Goal: Task Accomplishment & Management: Complete application form

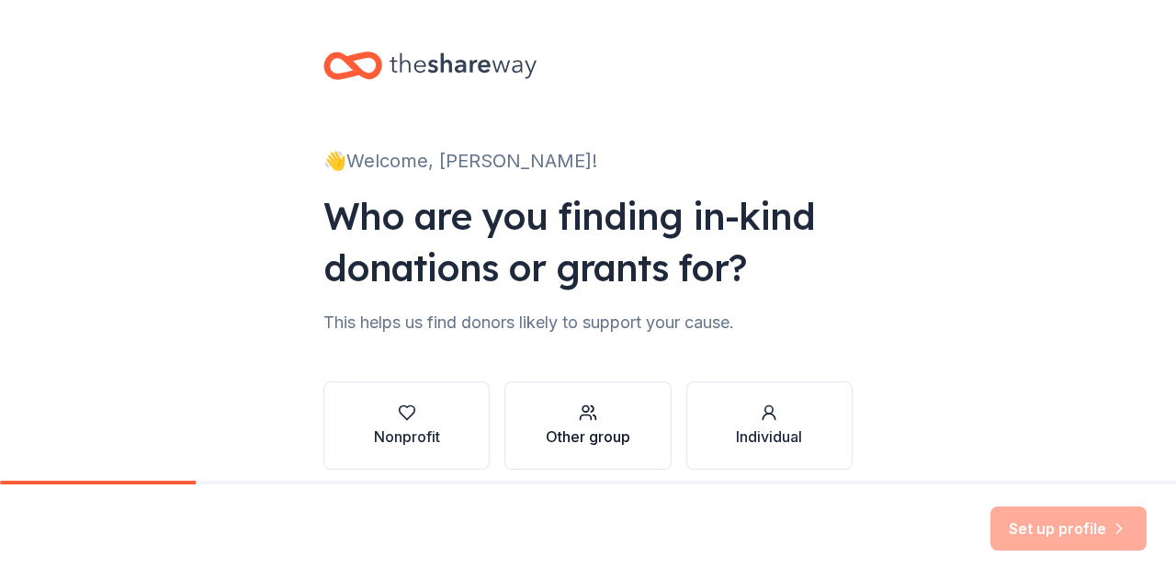
click at [579, 413] on icon "button" at bounding box center [588, 412] width 18 height 18
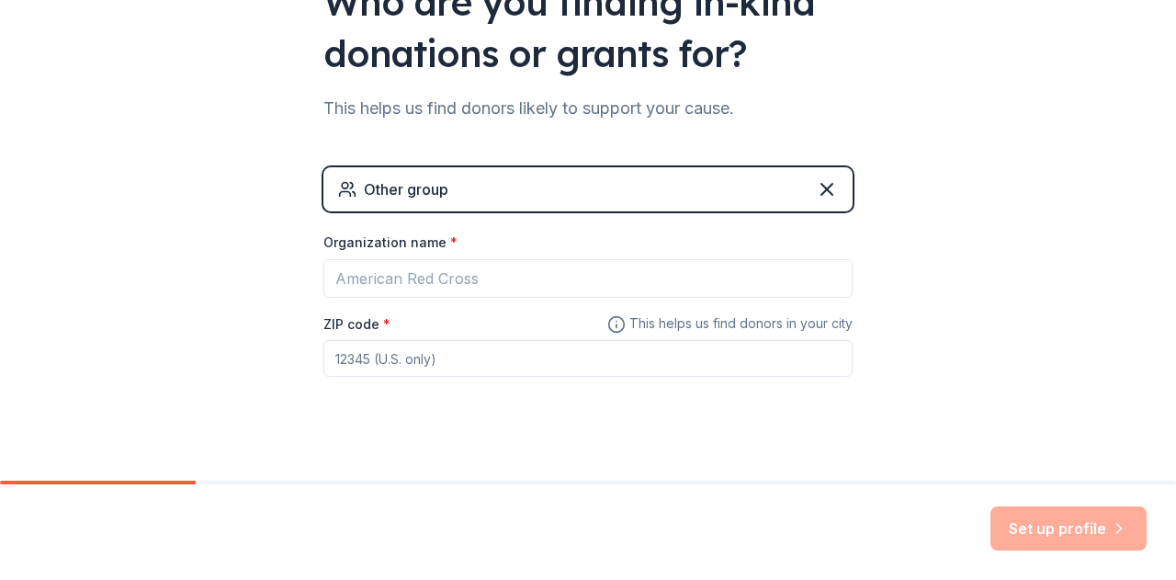
scroll to position [233, 0]
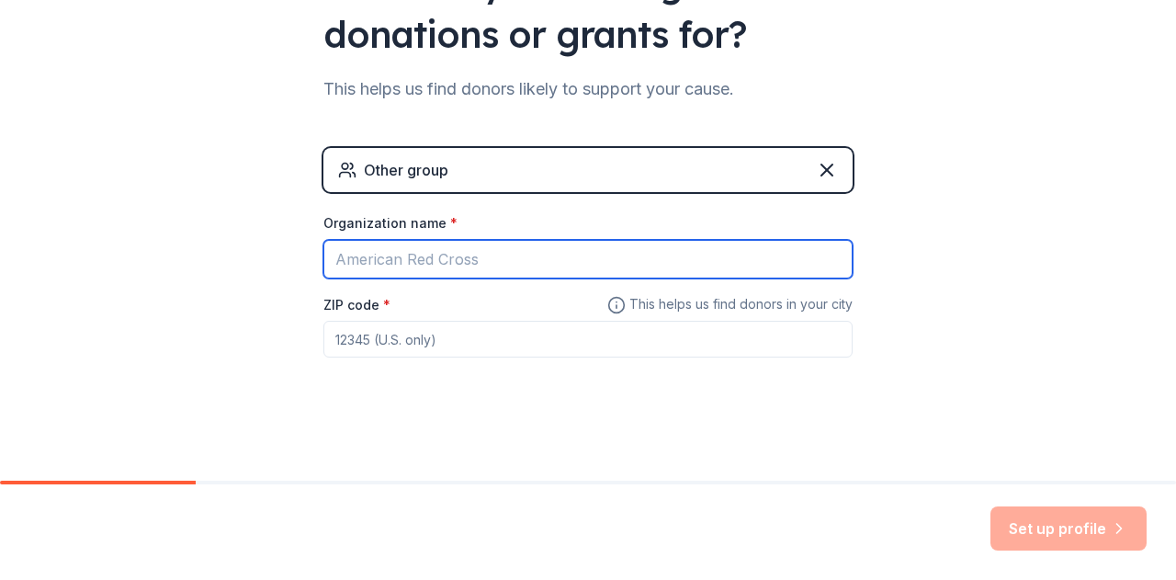
click at [423, 271] on input "Organization name *" at bounding box center [587, 259] width 529 height 39
type input "Lamar High School Tennis Program"
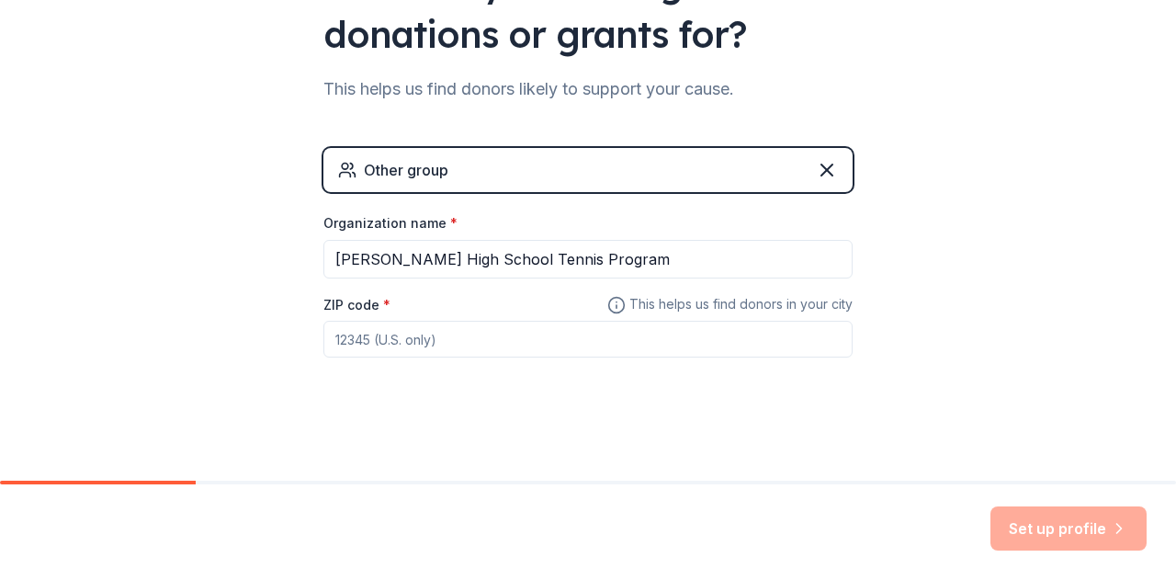
click at [412, 328] on input "ZIP code *" at bounding box center [587, 339] width 529 height 37
type input "77098"
click at [1042, 528] on button "Set up profile" at bounding box center [1068, 528] width 156 height 44
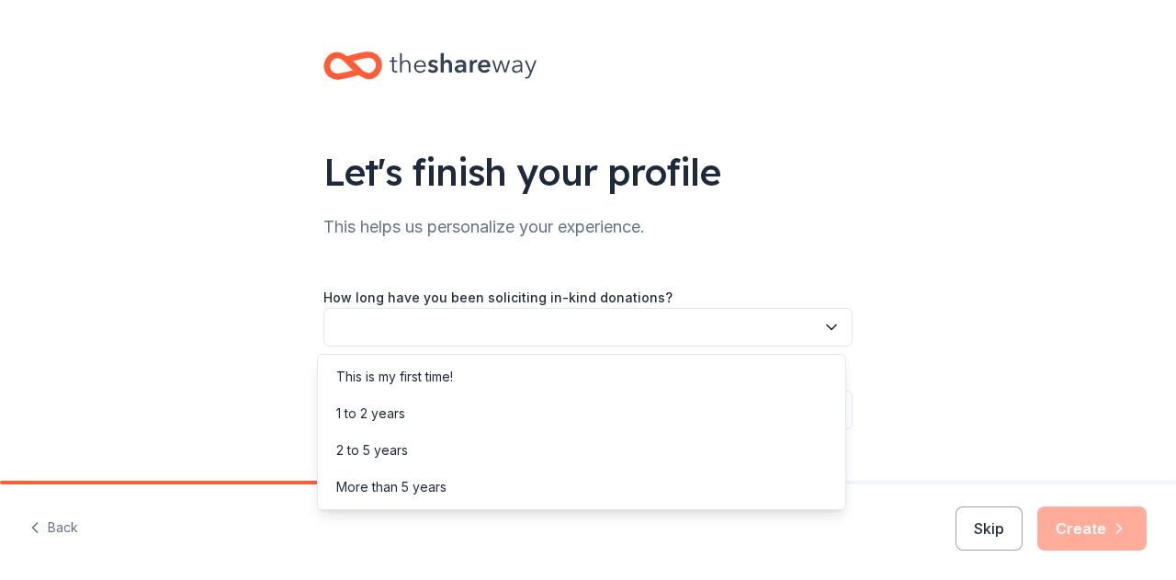
click at [548, 334] on button "button" at bounding box center [587, 327] width 529 height 39
click at [533, 372] on div "This is my first time!" at bounding box center [582, 376] width 520 height 37
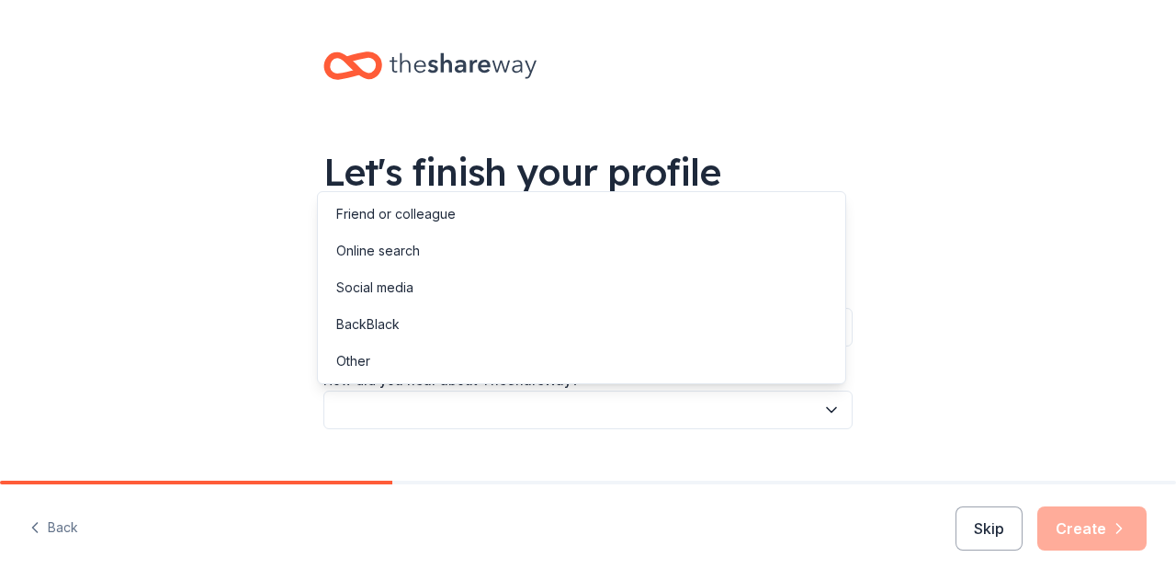
click at [531, 396] on button "button" at bounding box center [587, 409] width 529 height 39
click at [526, 211] on div "Friend or colleague" at bounding box center [582, 214] width 520 height 37
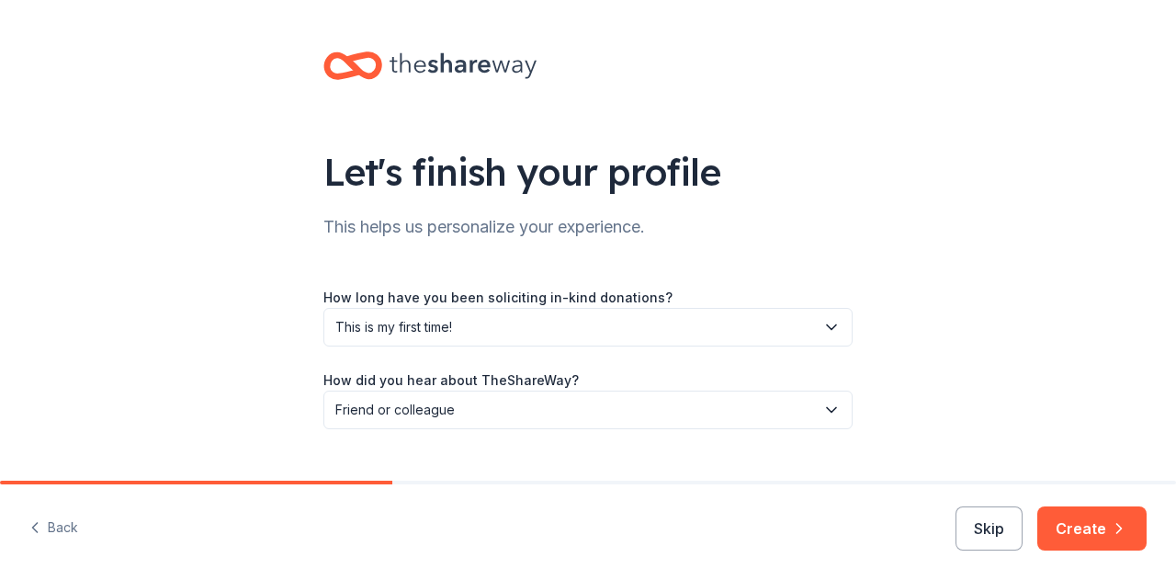
scroll to position [37, 0]
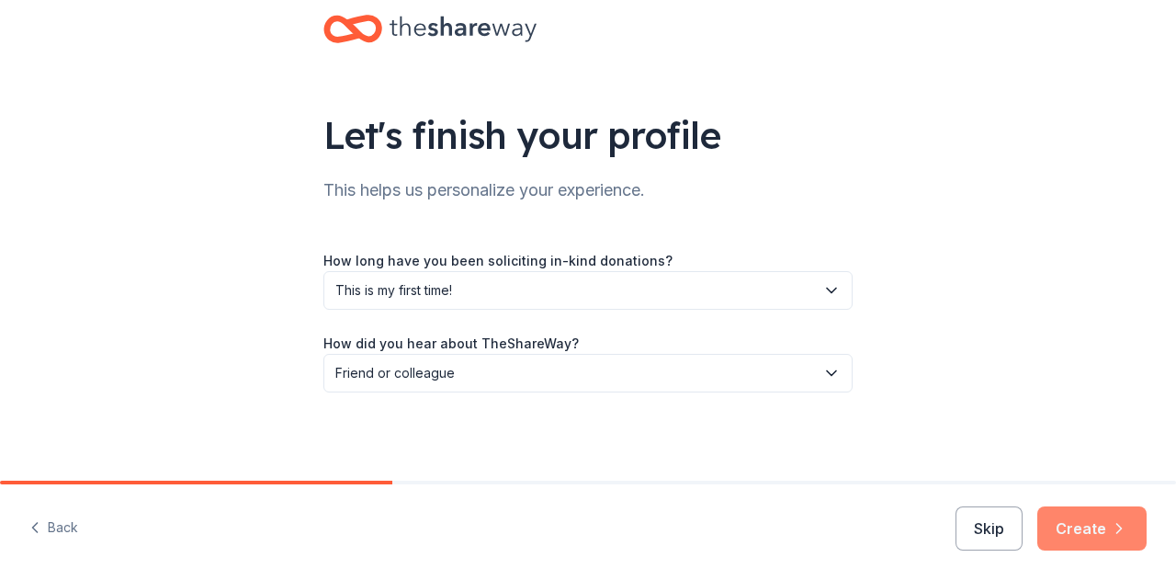
click at [1080, 522] on button "Create" at bounding box center [1091, 528] width 109 height 44
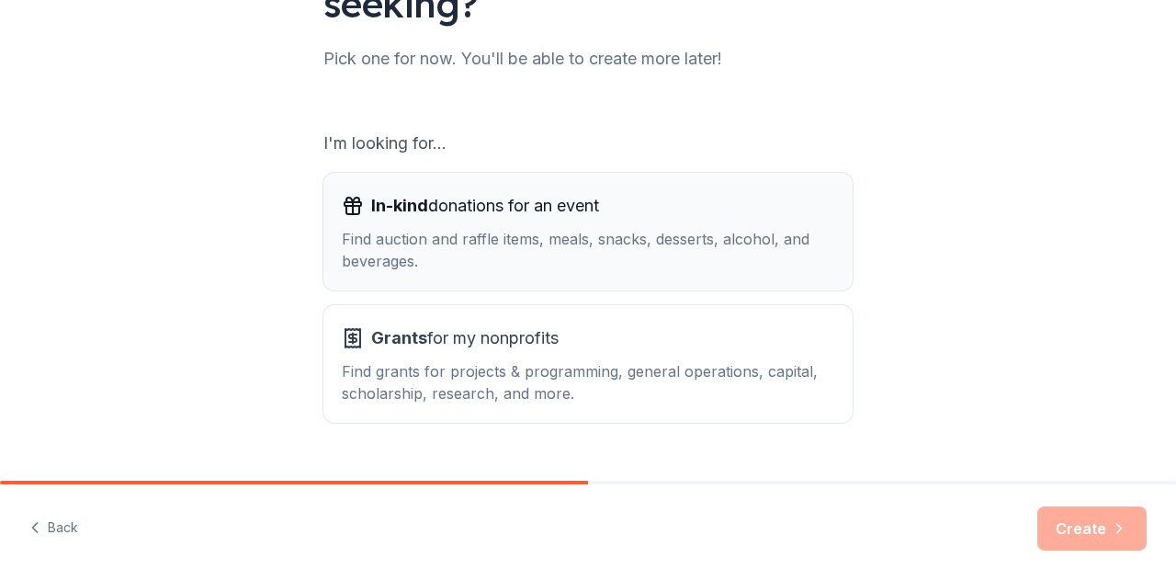
scroll to position [261, 0]
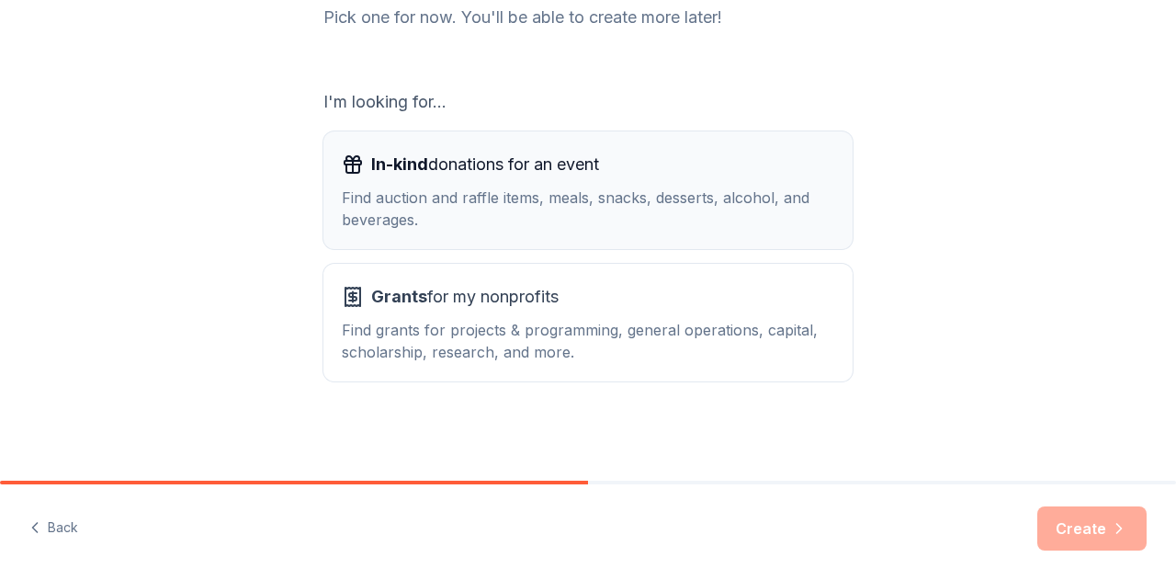
click at [480, 187] on div "Find auction and raffle items, meals, snacks, desserts, alcohol, and beverages." at bounding box center [588, 209] width 492 height 44
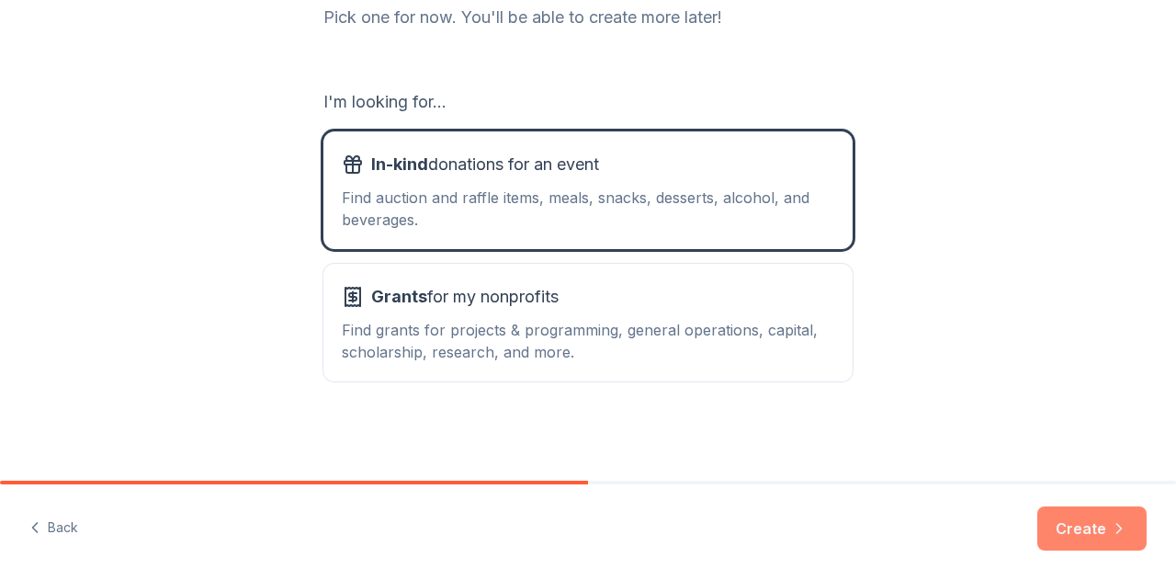
click at [1115, 536] on icon "button" at bounding box center [1119, 528] width 18 height 18
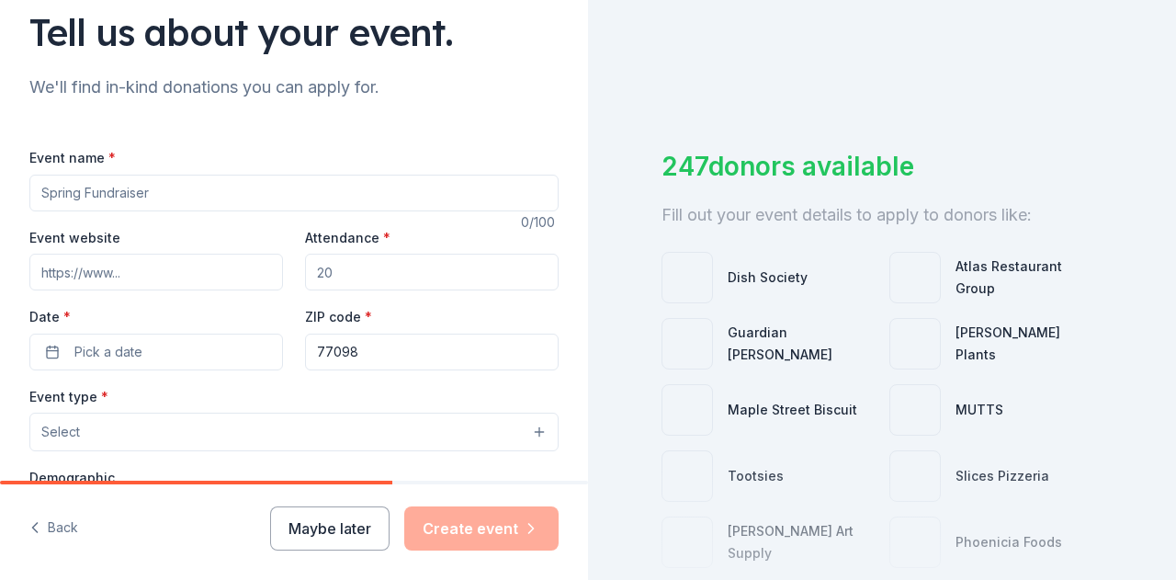
scroll to position [160, 0]
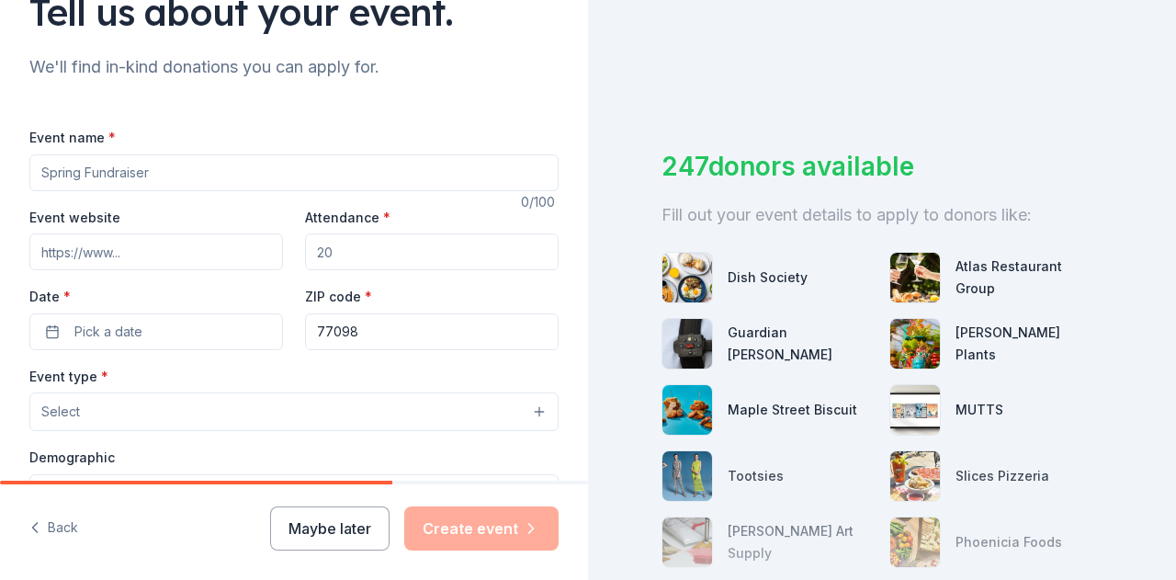
click at [84, 250] on input "Event website" at bounding box center [156, 251] width 254 height 37
paste input "https://lamar.houstonisd.org/athletics-extracurriculars/athletics"
type input "https://lamar.houstonisd.org/athletics-extracurriculars/athletics"
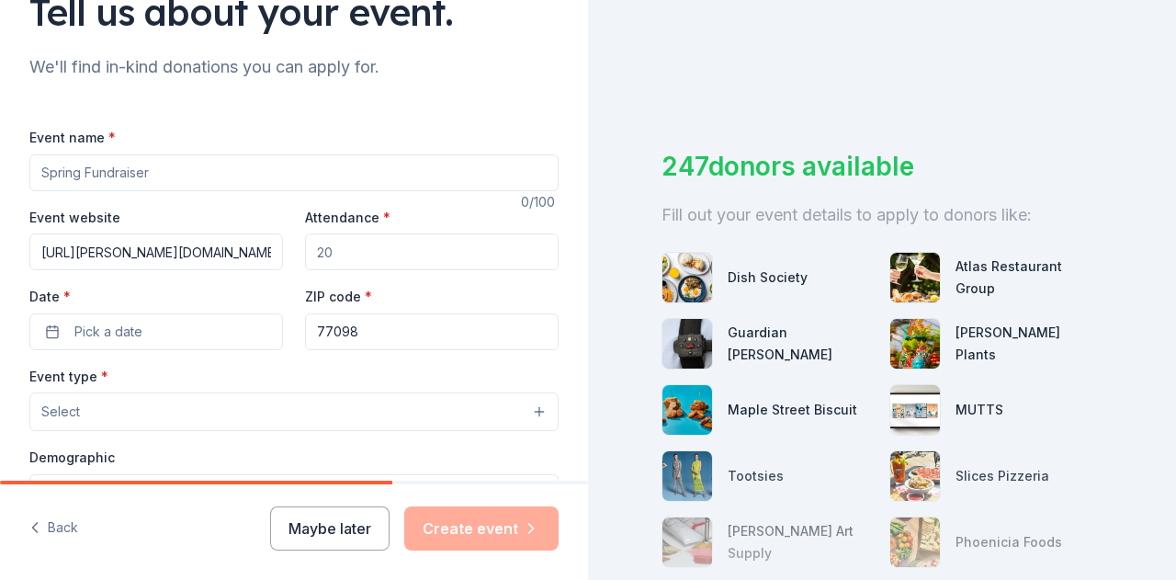
click at [349, 254] on input "Attendance *" at bounding box center [432, 251] width 254 height 37
type input "67"
click at [158, 321] on button "Pick a date" at bounding box center [156, 331] width 254 height 37
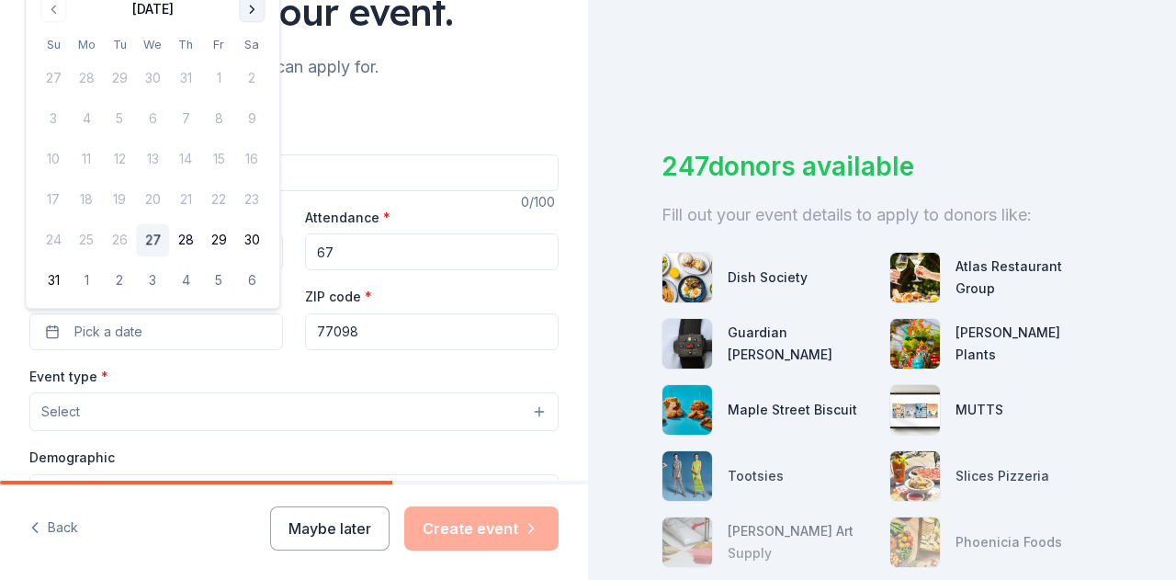
click at [249, 11] on button "Go to next month" at bounding box center [252, 9] width 26 height 26
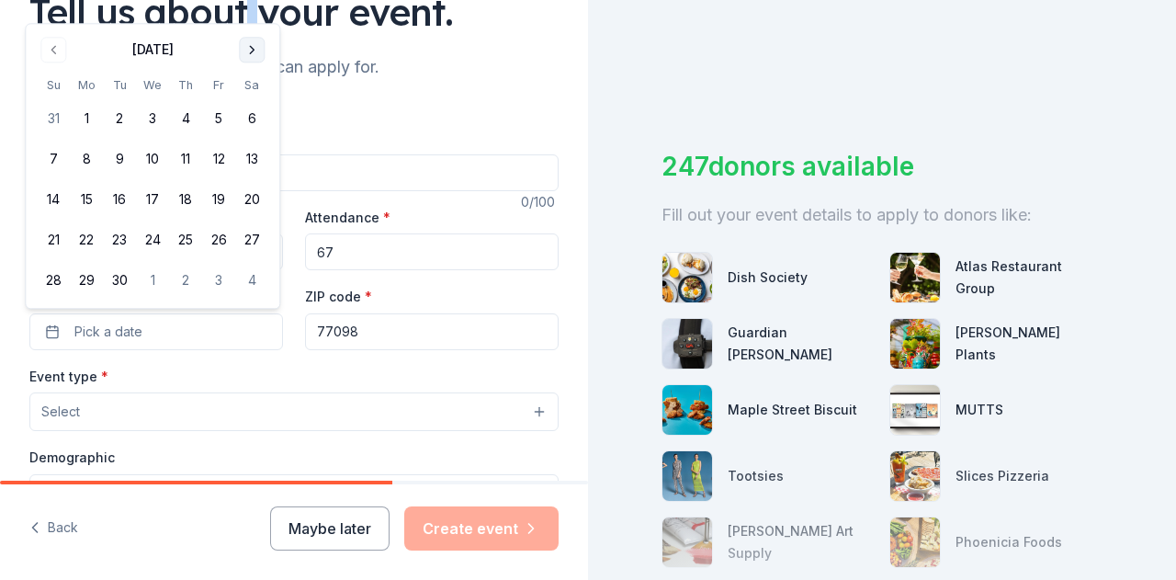
click at [249, 11] on div "Tell us about your event." at bounding box center [293, 11] width 529 height 51
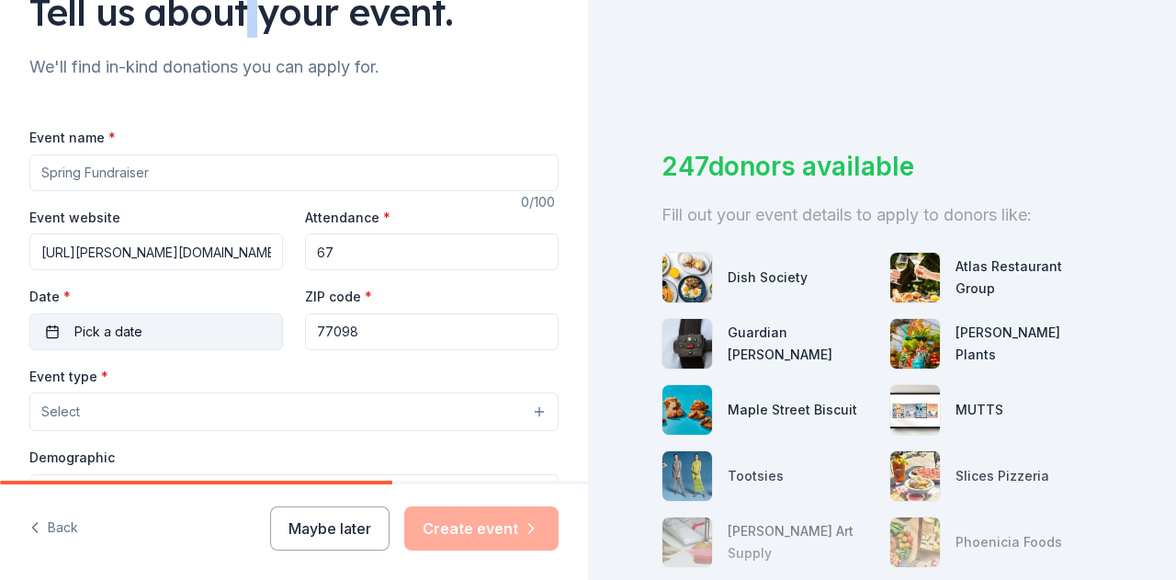
click at [169, 347] on button "Pick a date" at bounding box center [156, 331] width 254 height 37
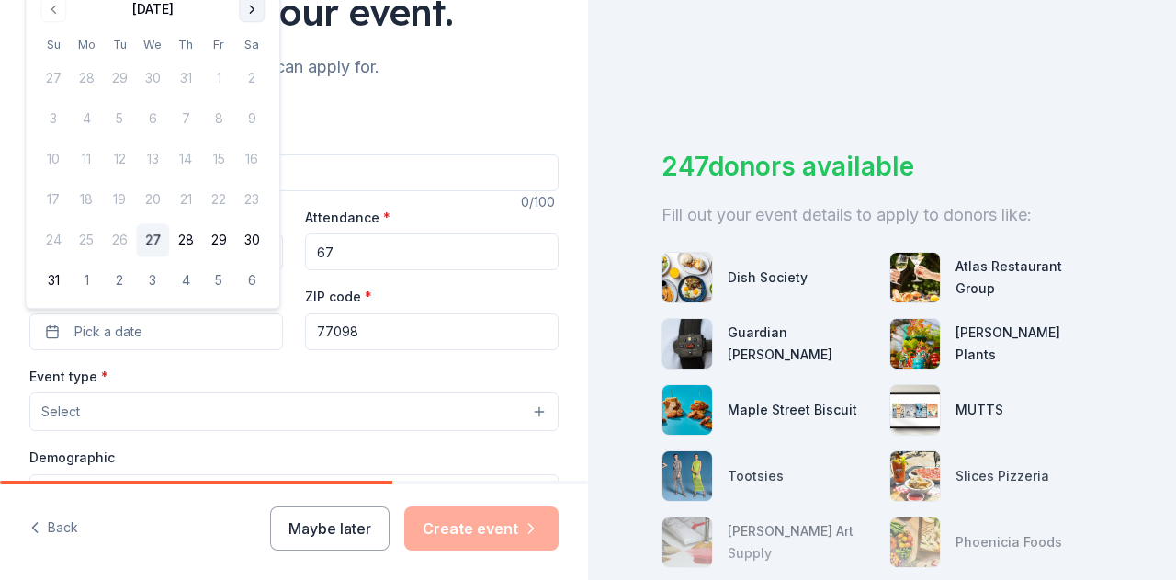
click at [253, 8] on button "Go to next month" at bounding box center [252, 9] width 26 height 26
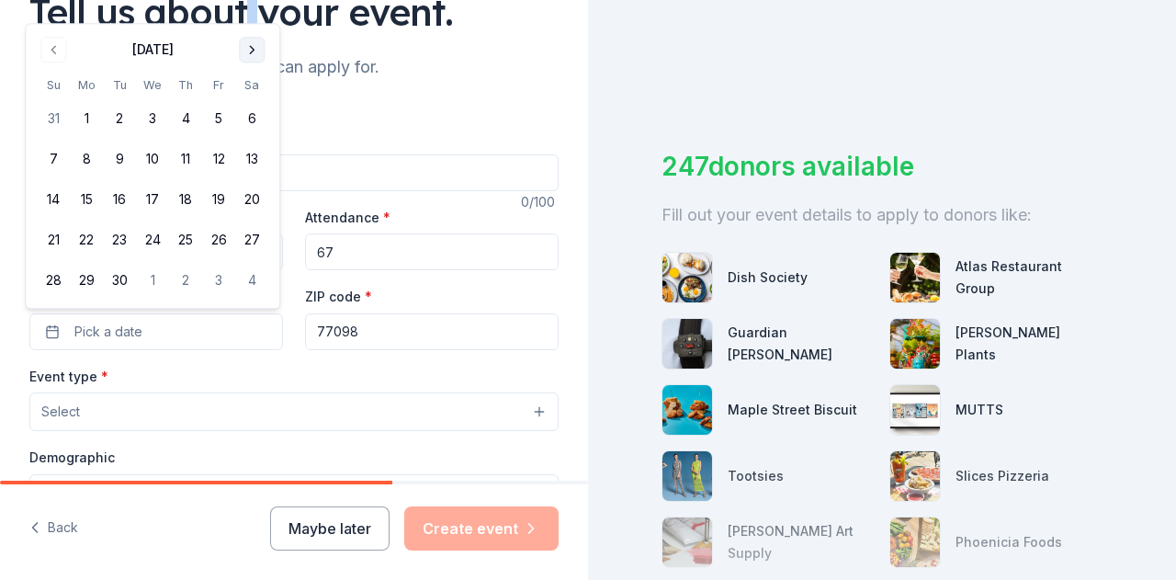
click at [254, 52] on button "Go to next month" at bounding box center [252, 50] width 26 height 26
click at [217, 117] on button "3" at bounding box center [218, 119] width 33 height 33
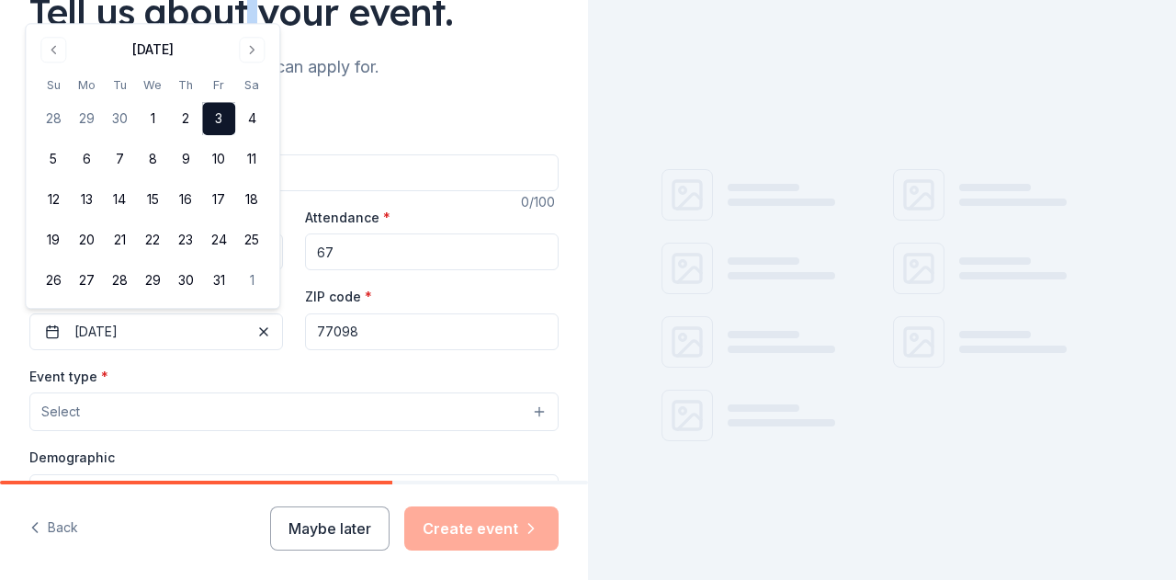
click at [342, 411] on button "Select" at bounding box center [293, 411] width 529 height 39
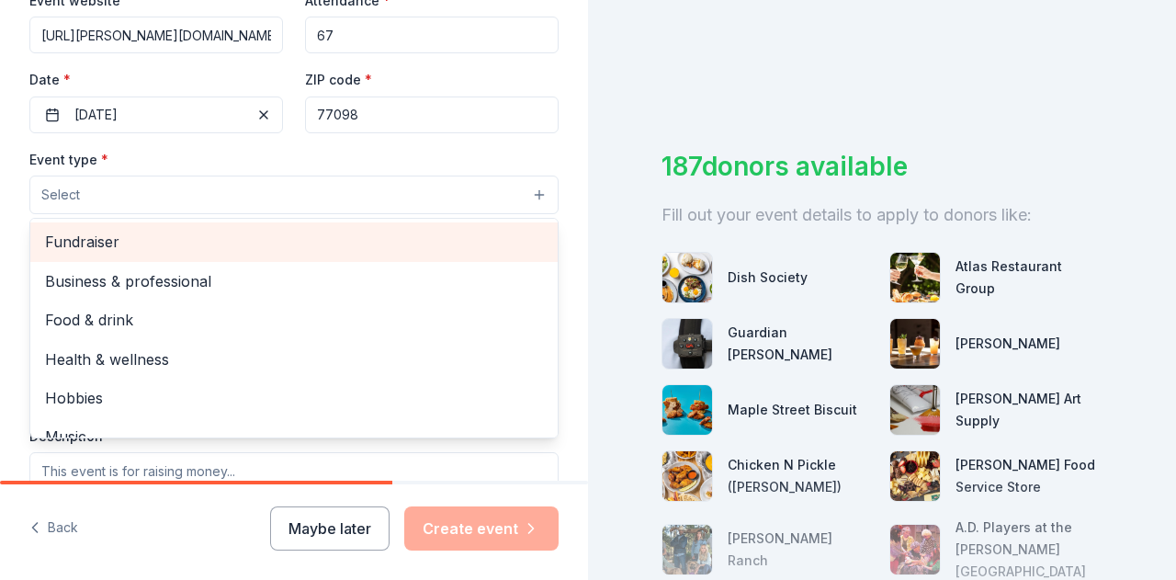
click at [290, 245] on span "Fundraiser" at bounding box center [294, 242] width 498 height 24
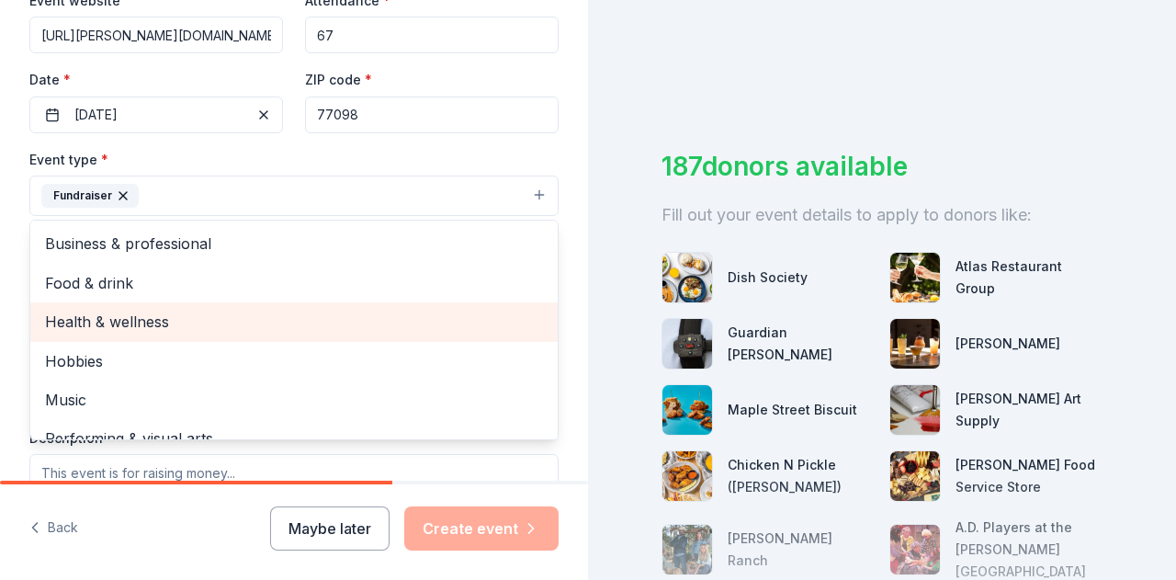
click at [266, 324] on span "Health & wellness" at bounding box center [294, 322] width 498 height 24
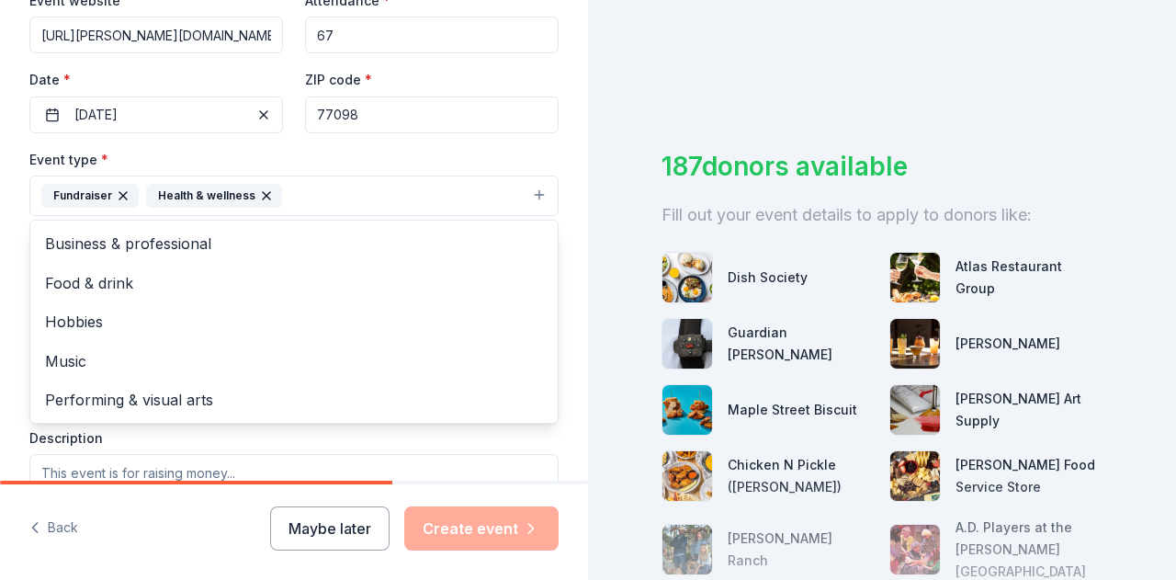
click at [394, 163] on div "Event type * Fundraiser Health & wellness Business & professional Food & drink …" at bounding box center [293, 182] width 529 height 69
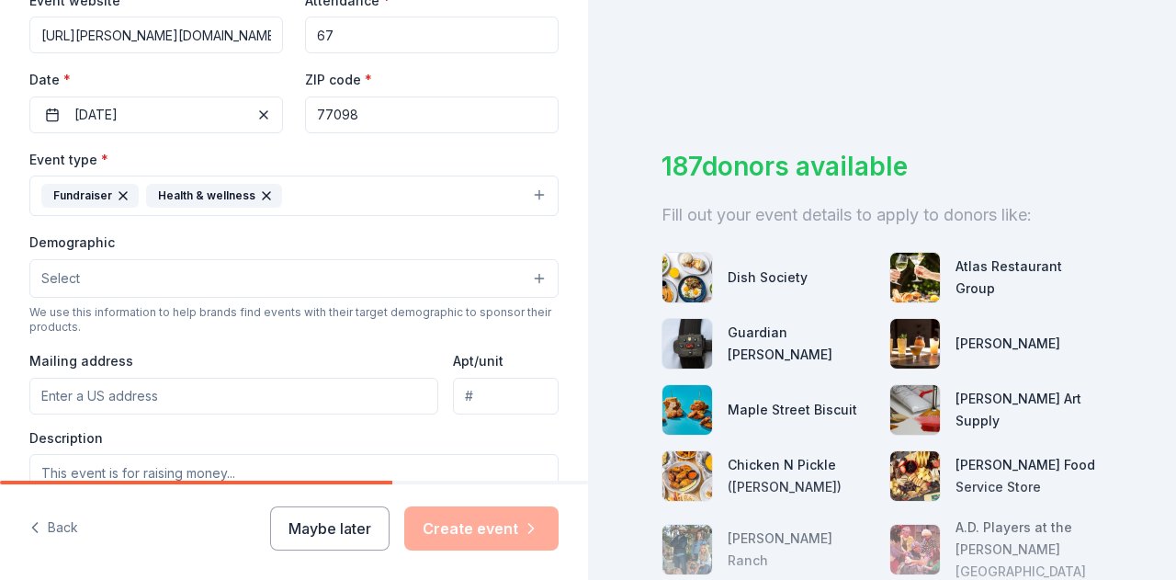
click at [232, 272] on button "Select" at bounding box center [293, 278] width 529 height 39
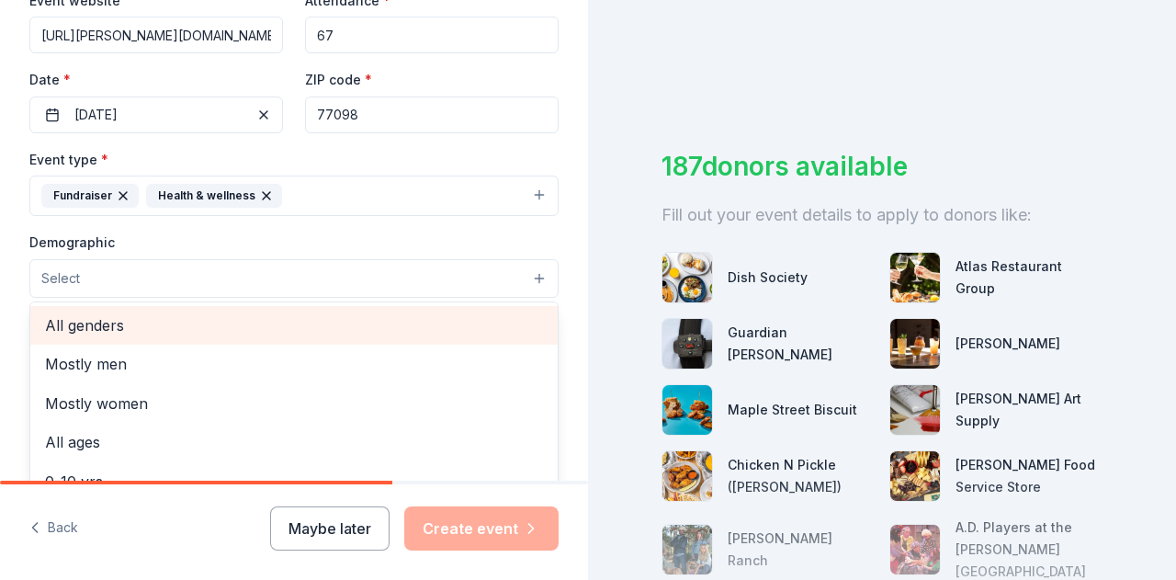
click at [221, 319] on span "All genders" at bounding box center [294, 325] width 498 height 24
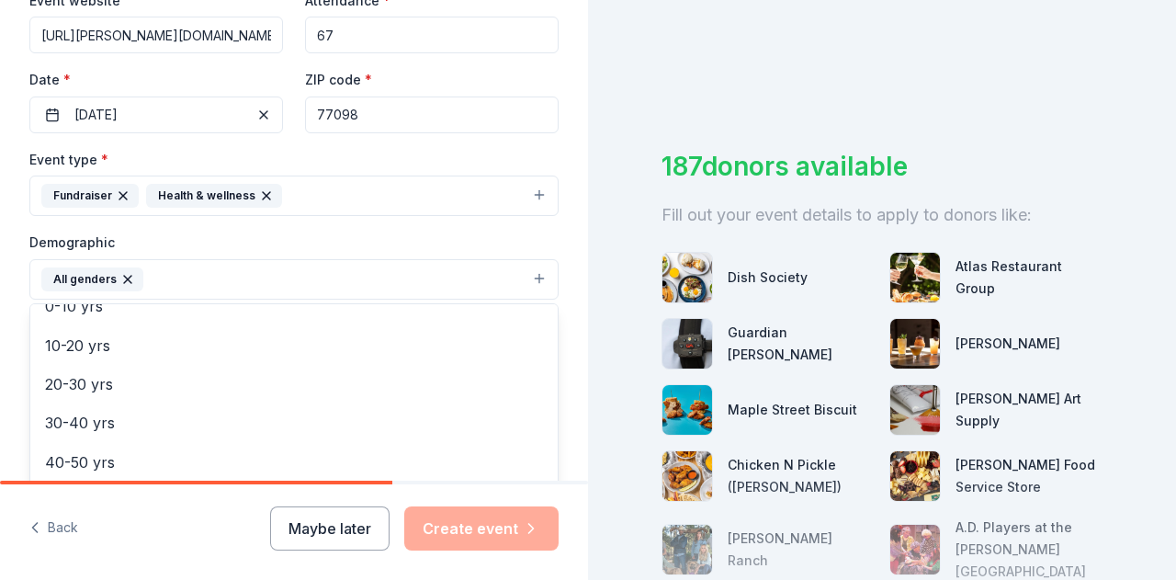
scroll to position [125, 0]
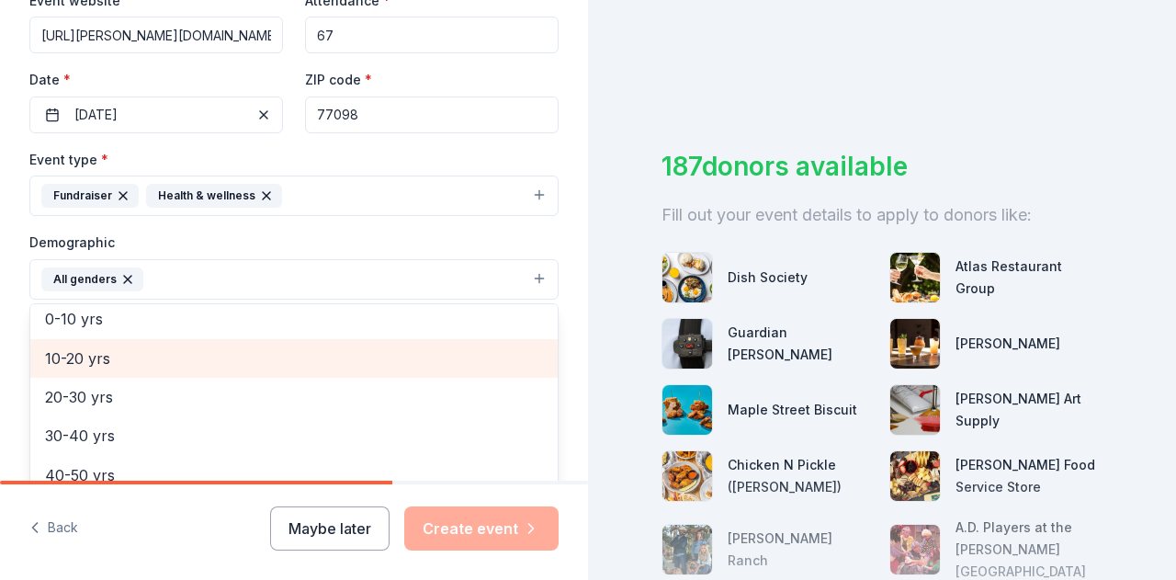
click at [249, 368] on div "10-20 yrs" at bounding box center [293, 358] width 527 height 39
click at [244, 367] on div "20-30 yrs" at bounding box center [293, 358] width 527 height 39
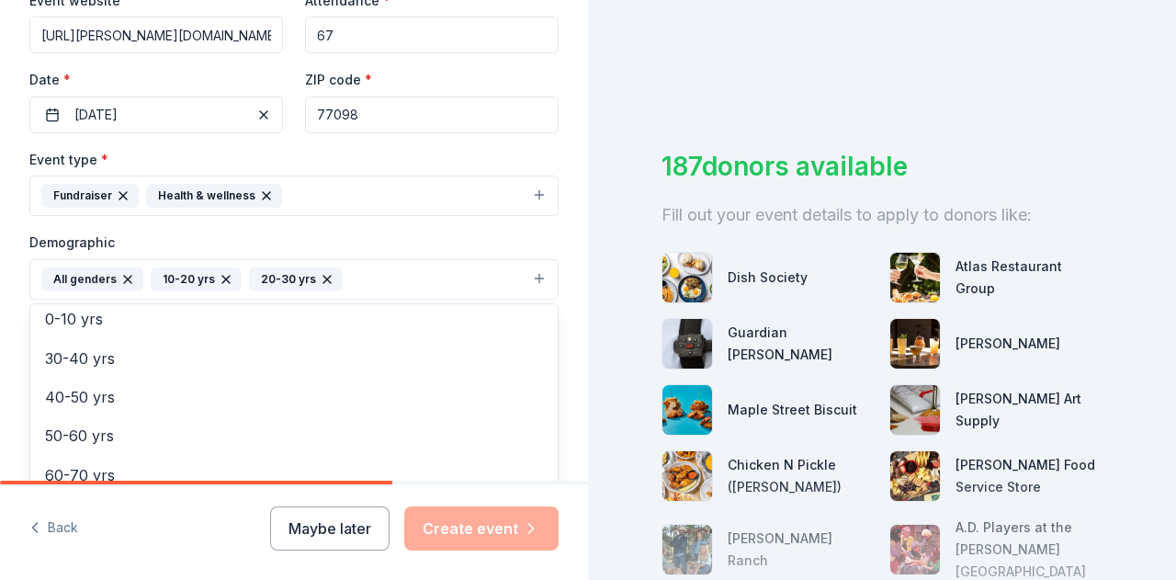
click at [366, 240] on div "Demographic All genders 10-20 yrs 20-30 yrs Mostly men Mostly women All ages 0-…" at bounding box center [293, 265] width 529 height 69
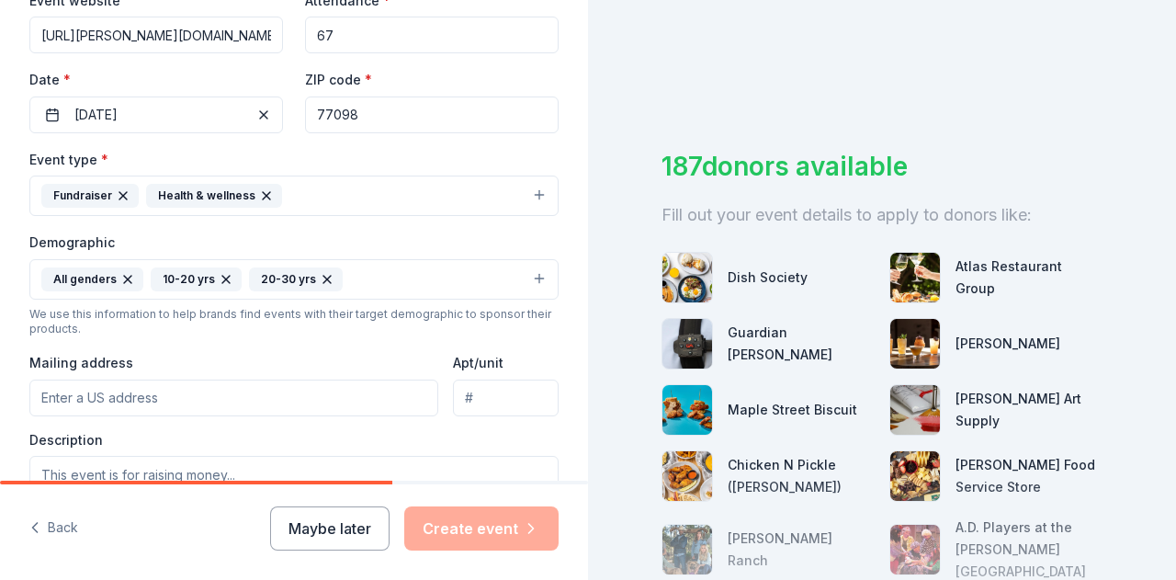
click at [171, 394] on input "Mailing address" at bounding box center [233, 397] width 409 height 37
type input "3325 Westheimer Rd"
type input "Attn: Agatha Gaston - Athletics"
click at [511, 391] on input "Attn: Agatha Gaston - Athletics" at bounding box center [506, 397] width 106 height 37
click at [358, 355] on div "Mailing address 3325 Westheimer Rd" at bounding box center [233, 383] width 409 height 65
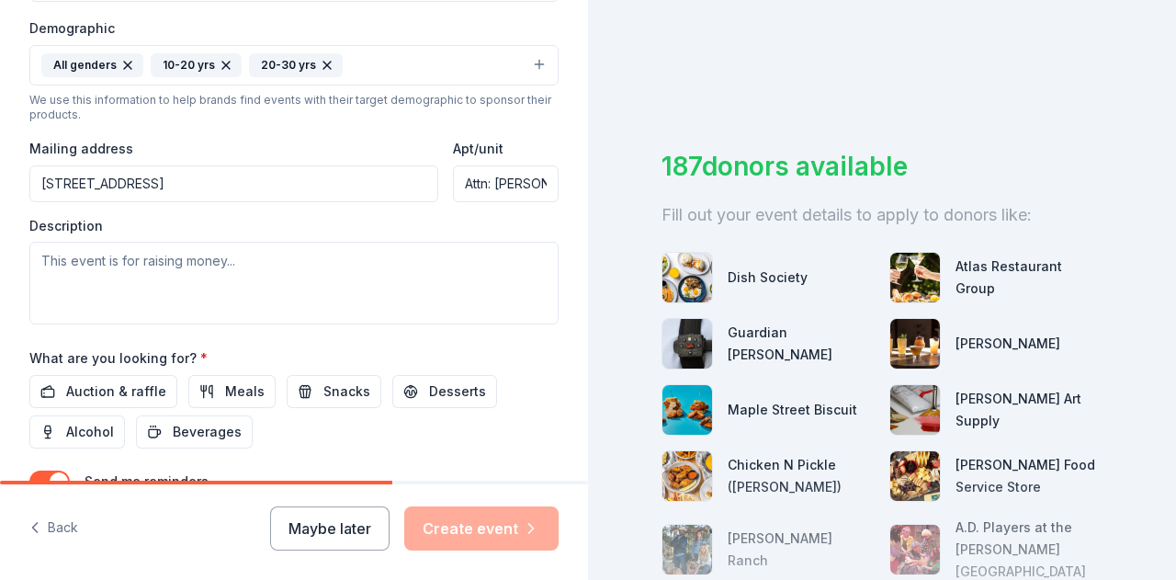
scroll to position [592, 0]
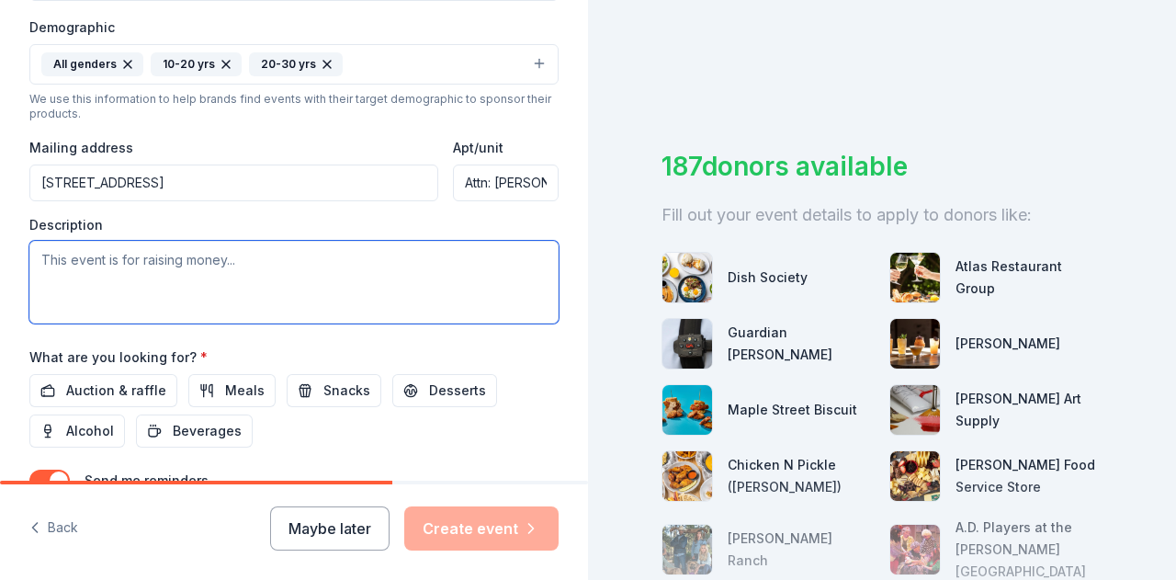
click at [168, 269] on textarea at bounding box center [293, 282] width 529 height 83
type textarea "This program is rasiing money fo"
click at [168, 269] on textarea "This program is rasiing money fo" at bounding box center [293, 282] width 529 height 83
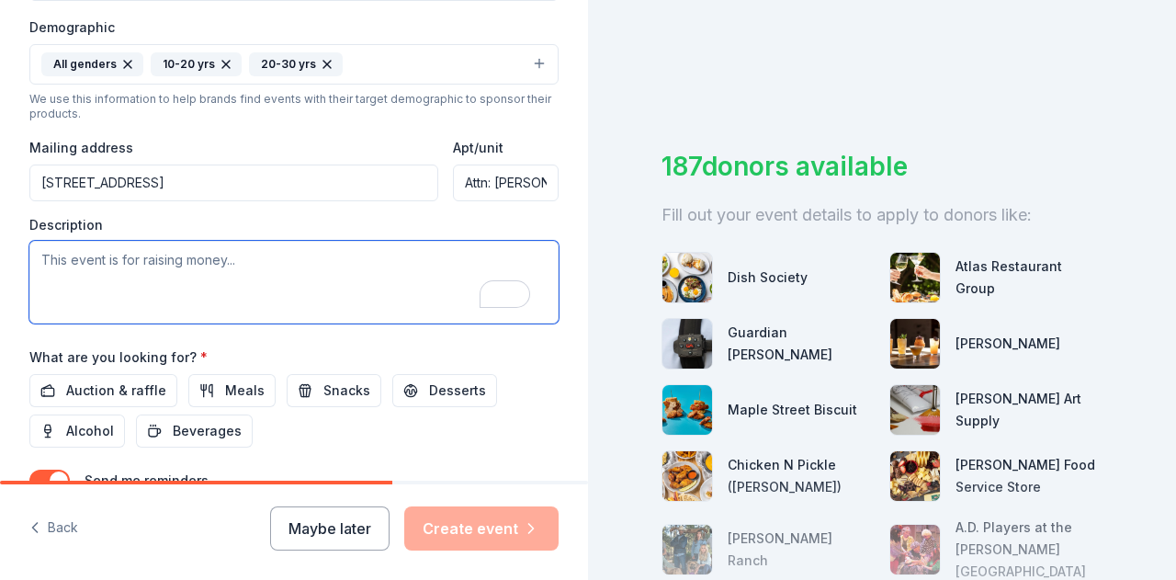
click at [168, 269] on textarea "To enrich screen reader interactions, please activate Accessibility in Grammarl…" at bounding box center [293, 282] width 529 height 83
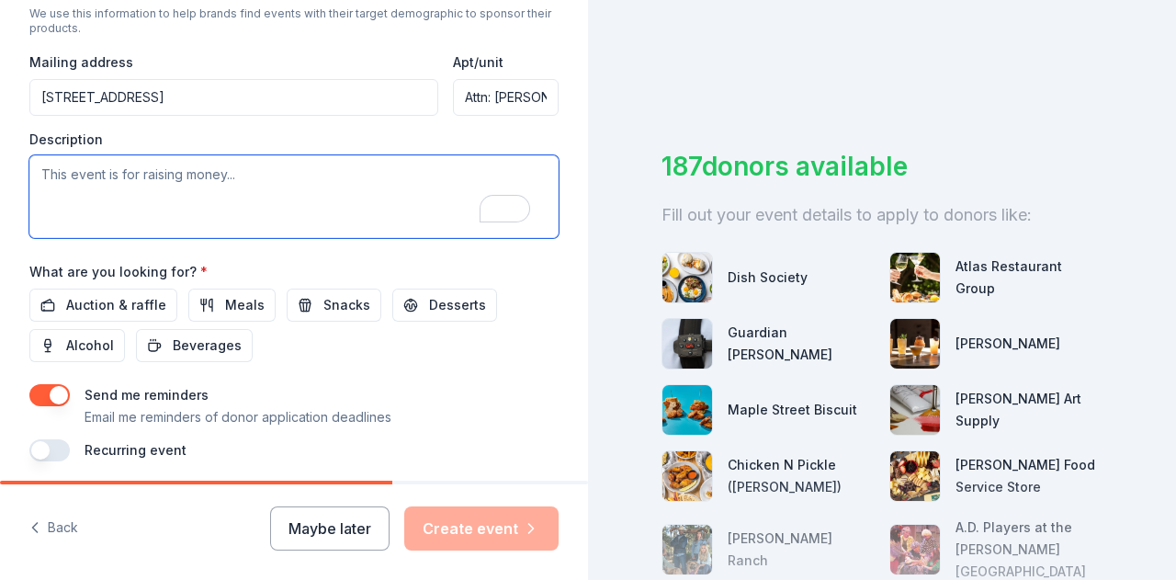
scroll to position [0, 0]
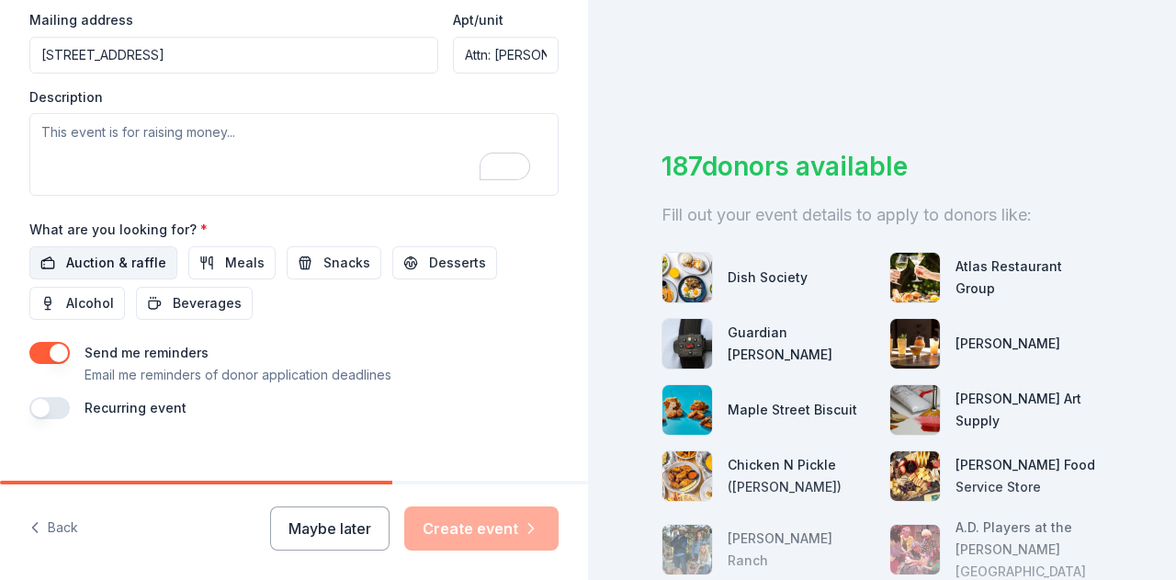
click at [156, 257] on span "Auction & raffle" at bounding box center [116, 263] width 100 height 22
click at [257, 258] on button "Meals" at bounding box center [231, 262] width 87 height 33
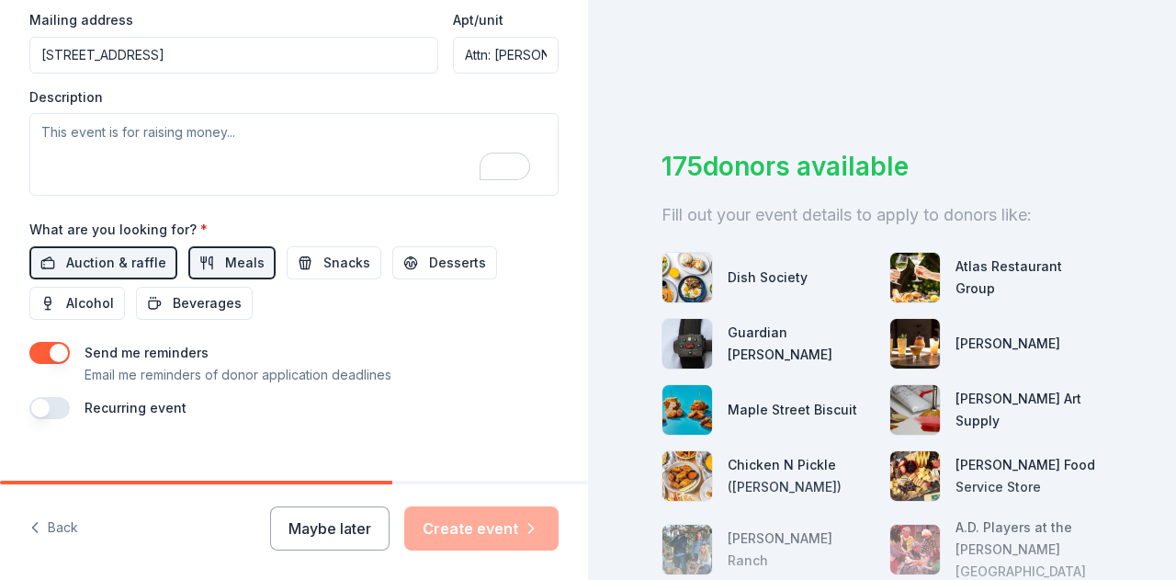
click at [71, 350] on div "Send me reminders Email me reminders of donor application deadlines" at bounding box center [293, 364] width 529 height 44
click at [50, 348] on button "button" at bounding box center [49, 353] width 40 height 22
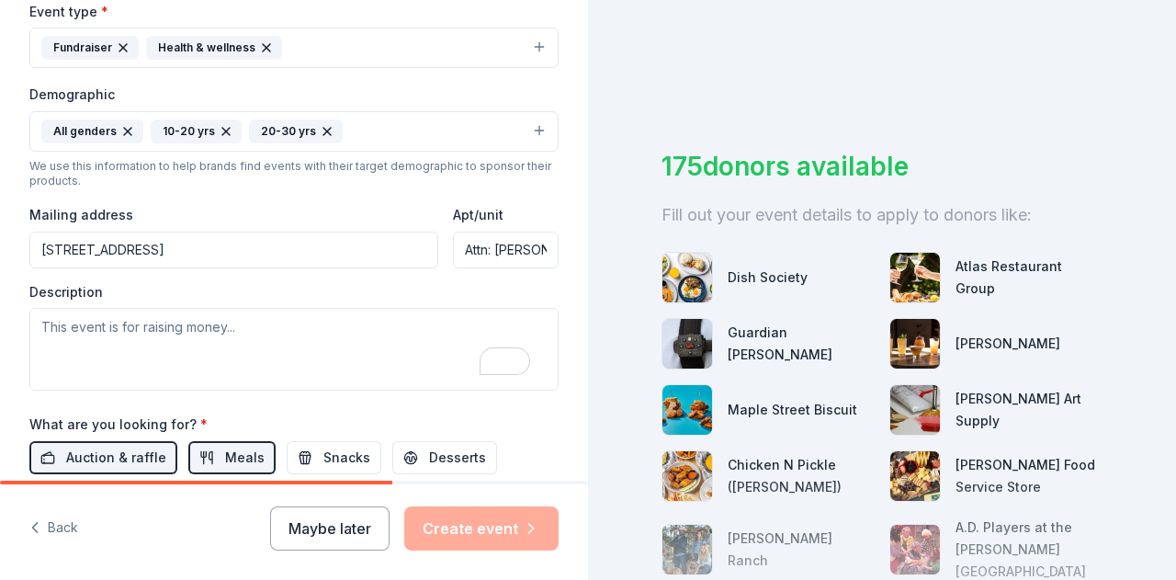
scroll to position [319, 0]
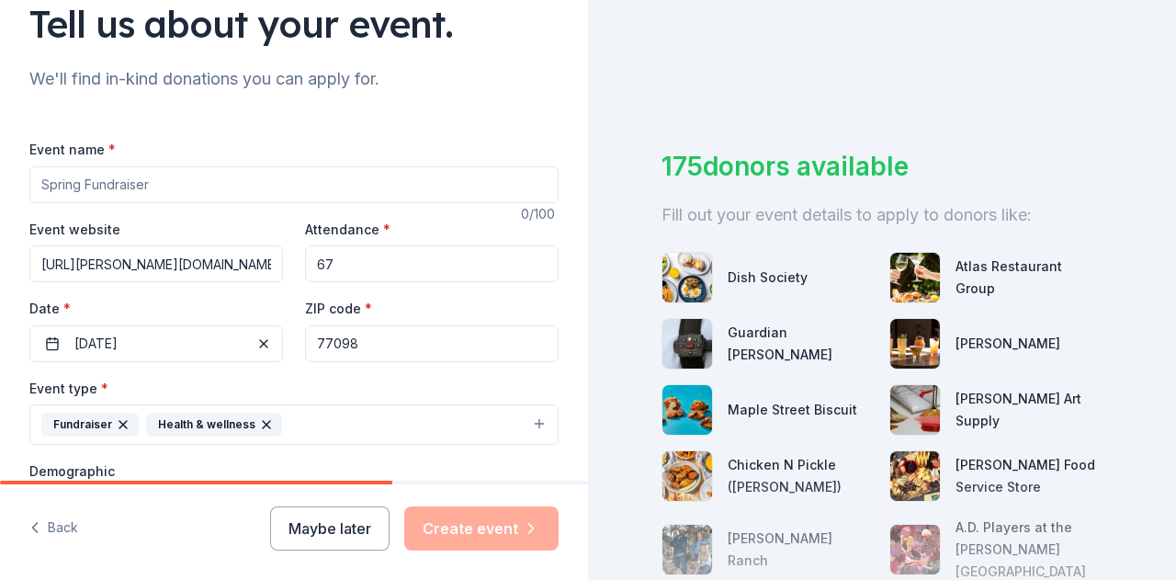
click at [85, 177] on input "Event name *" at bounding box center [293, 184] width 529 height 37
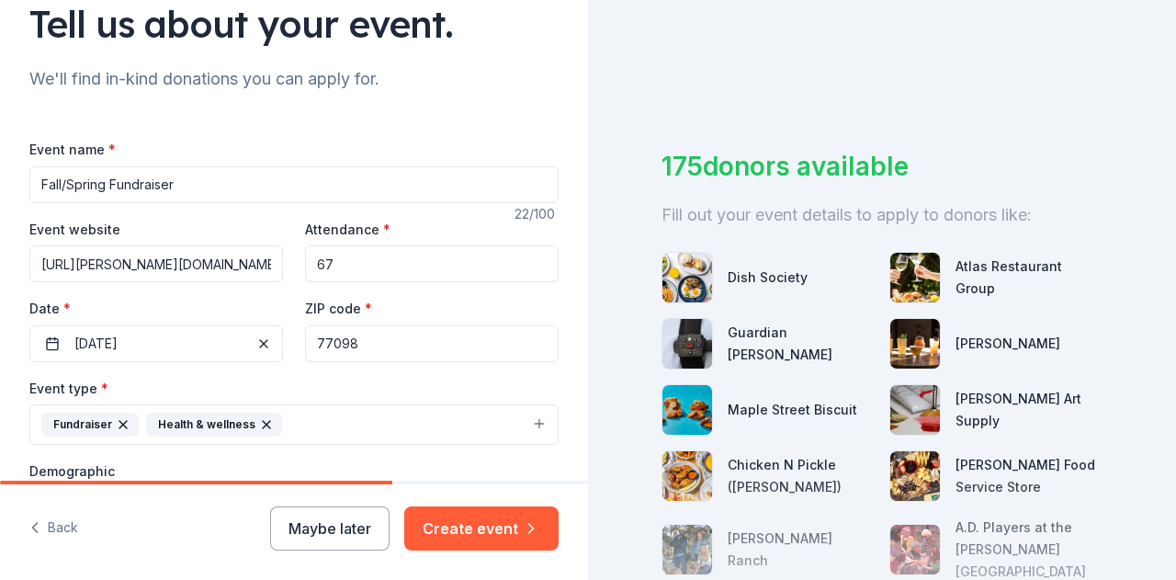
click at [110, 185] on input "Fall/Spring Fundraiser" at bounding box center [293, 184] width 529 height 37
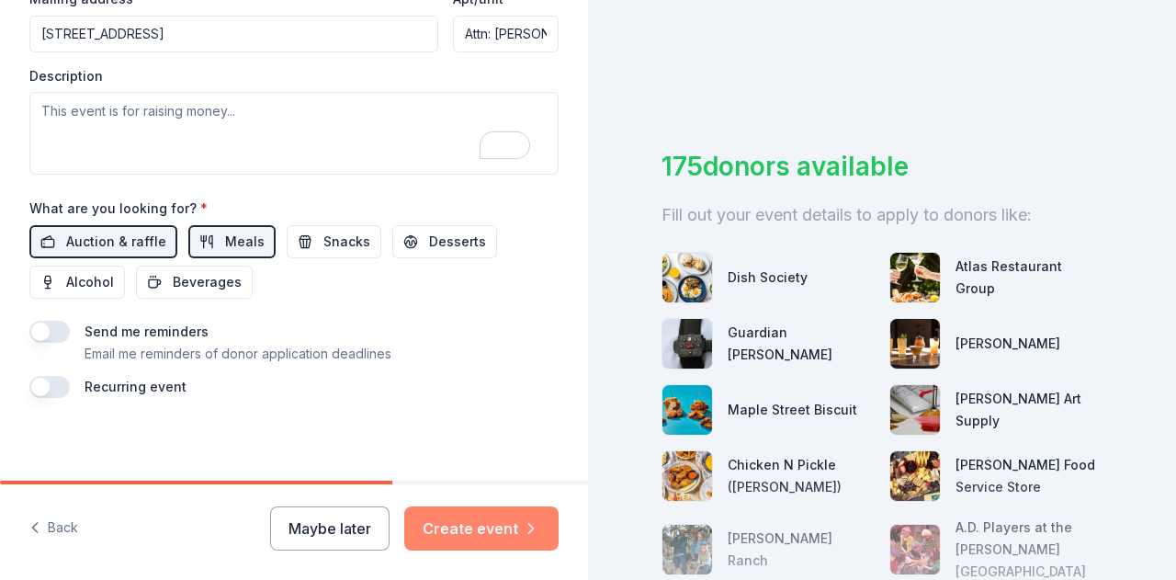
type input "Fall/Spring LHS Tennis Fundraiser"
click at [445, 523] on button "Create event" at bounding box center [481, 528] width 154 height 44
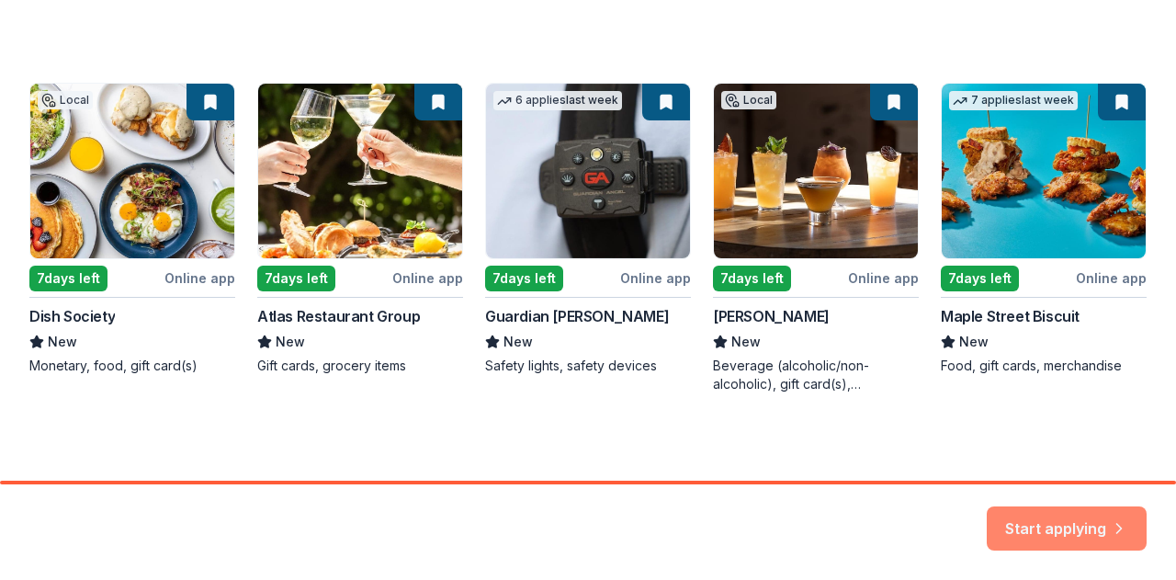
click at [1086, 527] on button "Start applying" at bounding box center [1067, 517] width 160 height 44
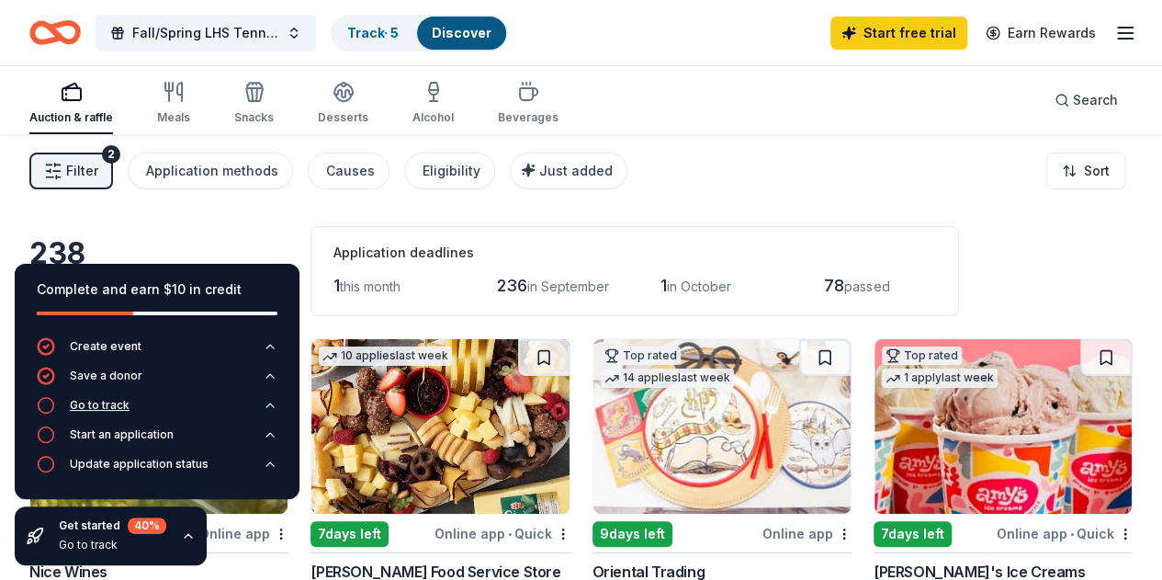
click at [101, 400] on div "Go to track" at bounding box center [100, 405] width 60 height 15
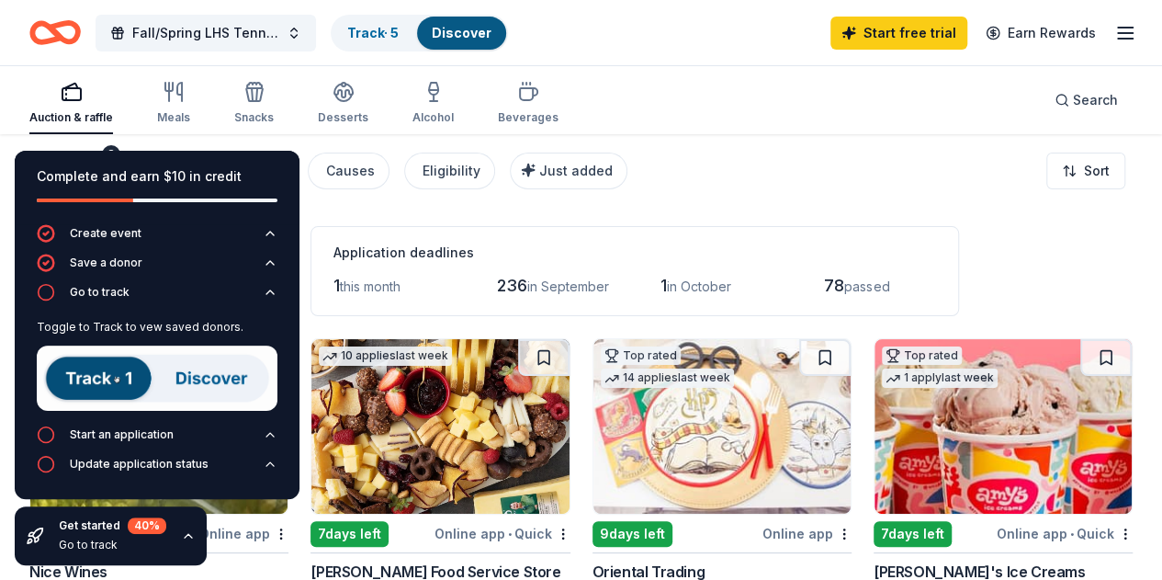
click at [97, 381] on img at bounding box center [157, 377] width 241 height 65
click at [391, 20] on div "Track · 5" at bounding box center [373, 33] width 81 height 33
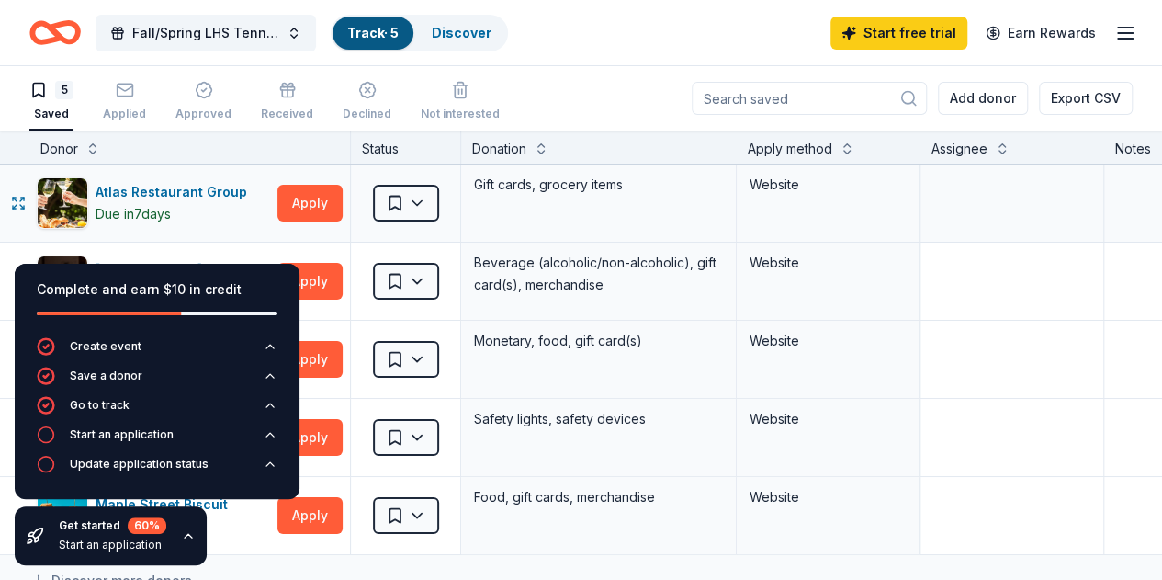
click at [13, 223] on div "Atlas Restaurant Group Due in 7 days Apply Saved Gift cards, grocery items Webs…" at bounding box center [704, 202] width 1409 height 77
click at [272, 435] on icon "button" at bounding box center [269, 435] width 7 height 4
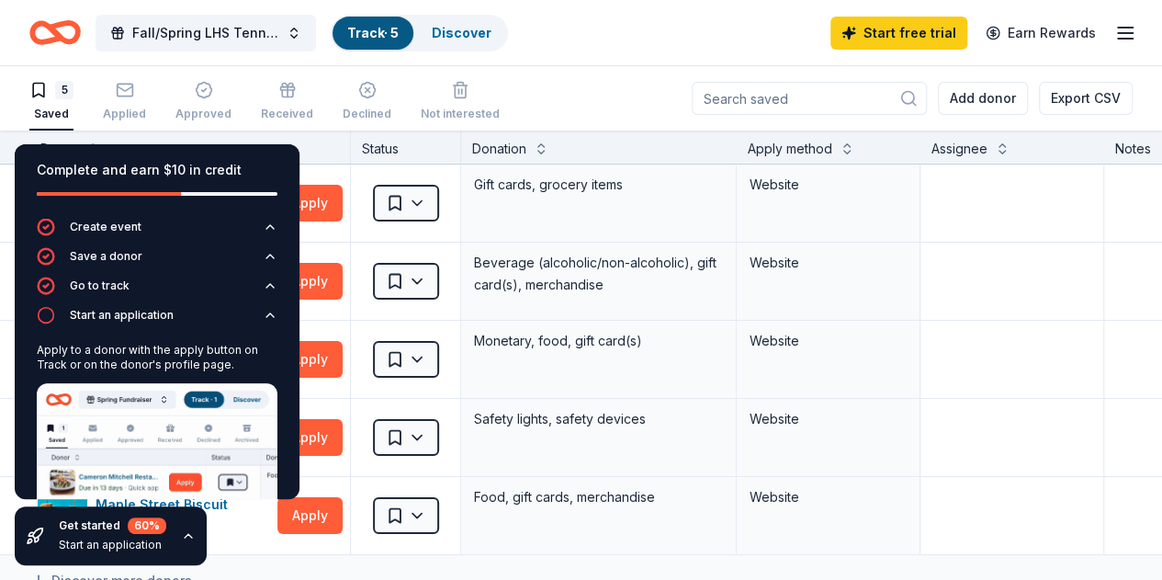
scroll to position [89, 0]
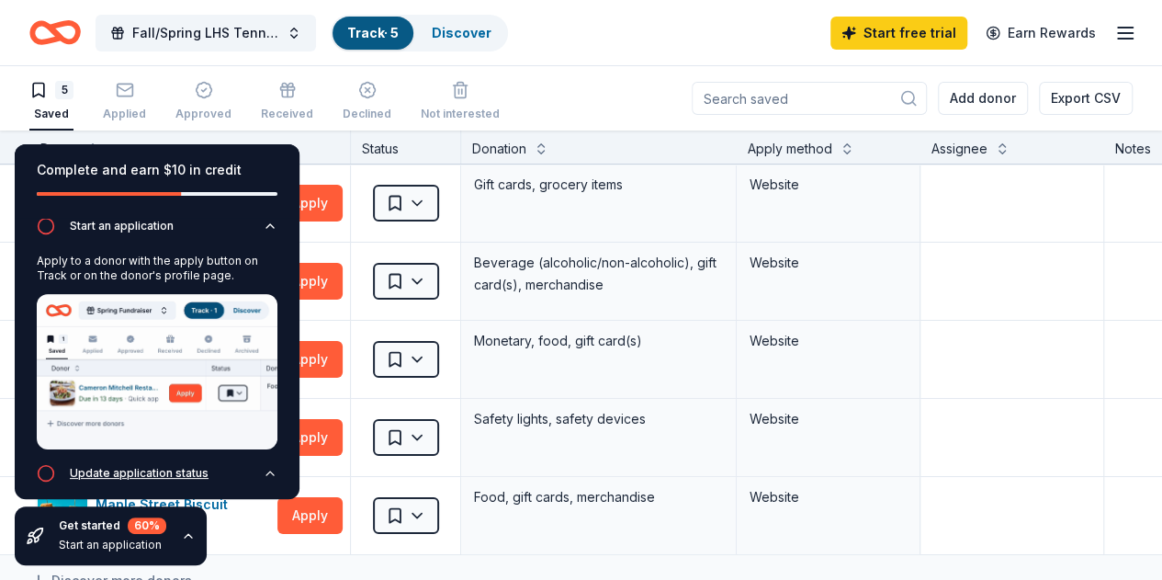
click at [180, 468] on div "Update application status" at bounding box center [139, 473] width 139 height 15
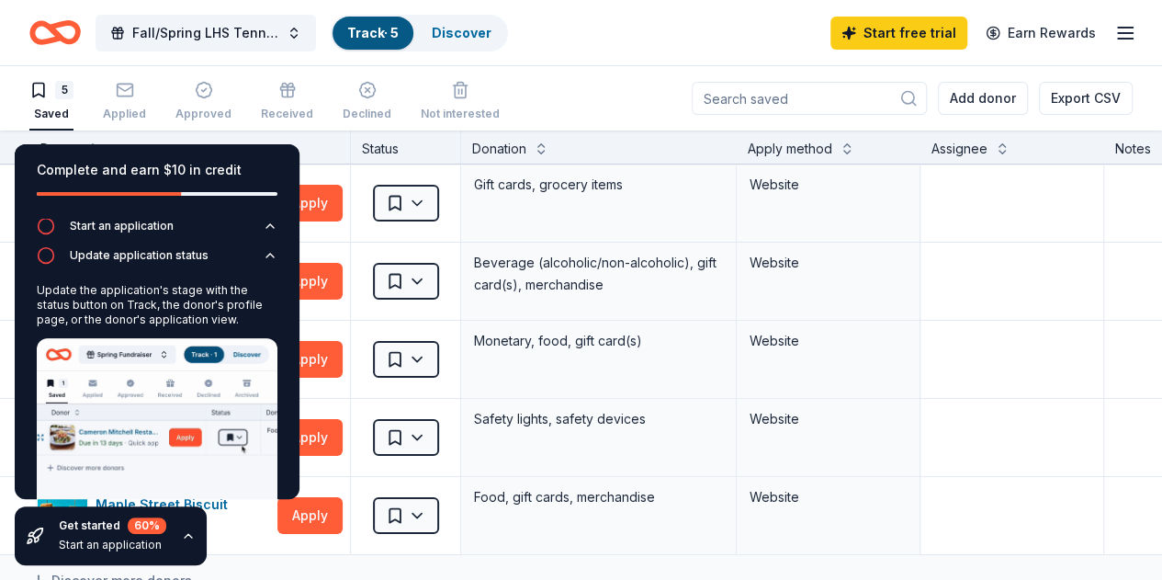
scroll to position [52, 0]
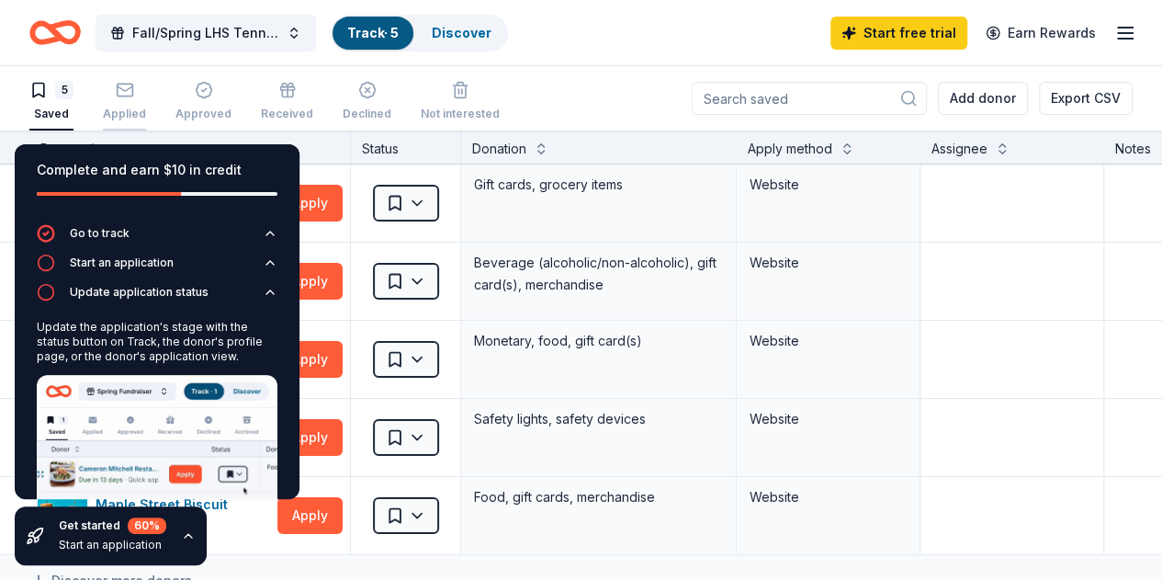
click at [137, 102] on div "Applied" at bounding box center [124, 101] width 43 height 40
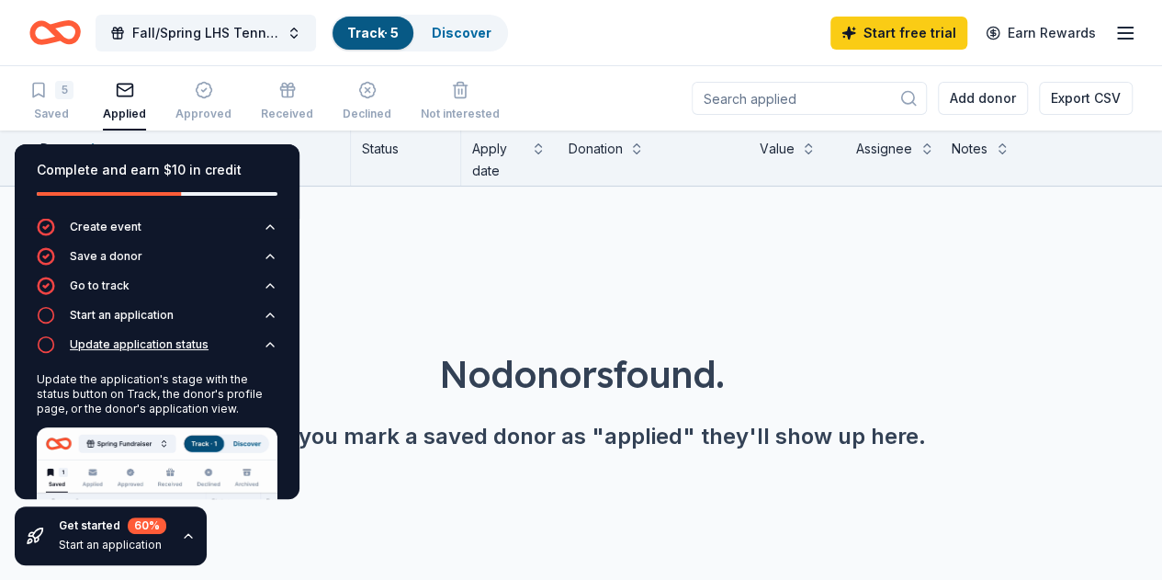
click at [263, 344] on icon "button" at bounding box center [270, 344] width 15 height 15
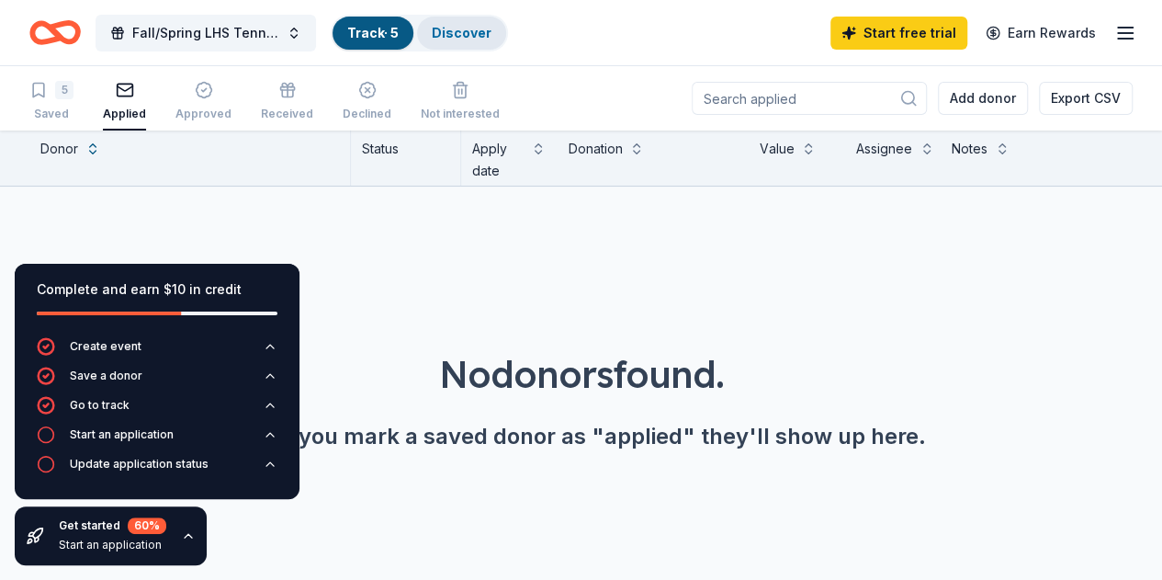
click at [481, 32] on link "Discover" at bounding box center [462, 33] width 60 height 16
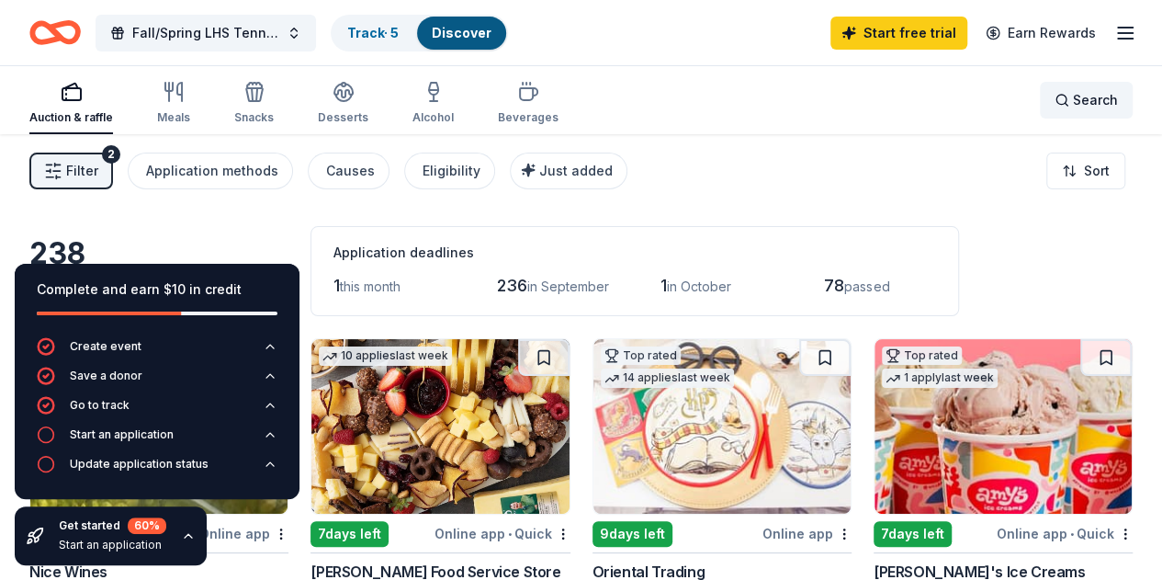
click at [1073, 93] on span "Search" at bounding box center [1095, 100] width 45 height 22
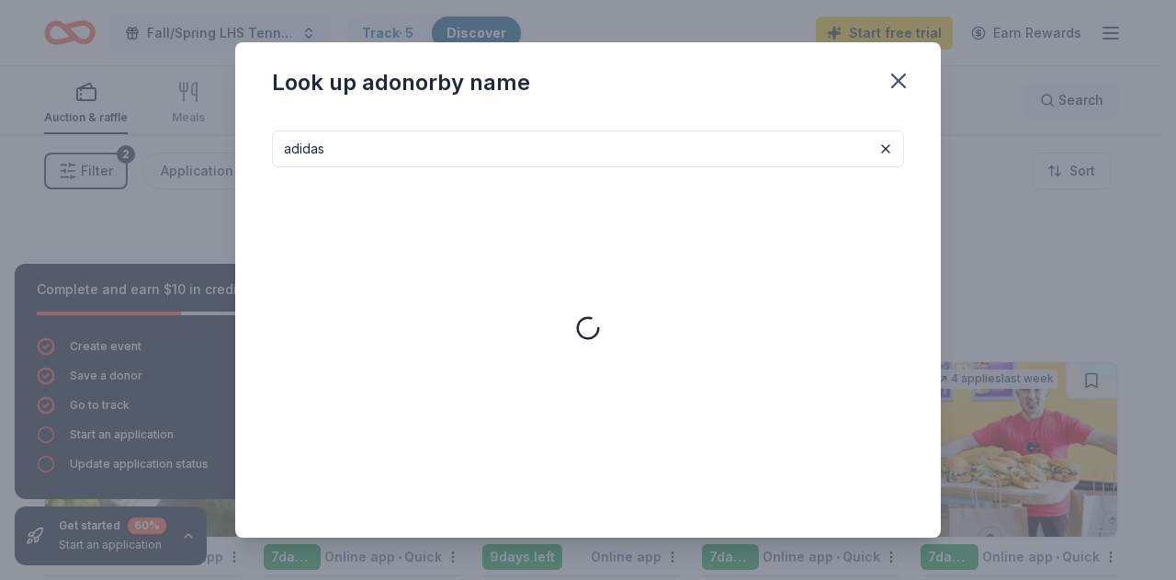
type input "adidas"
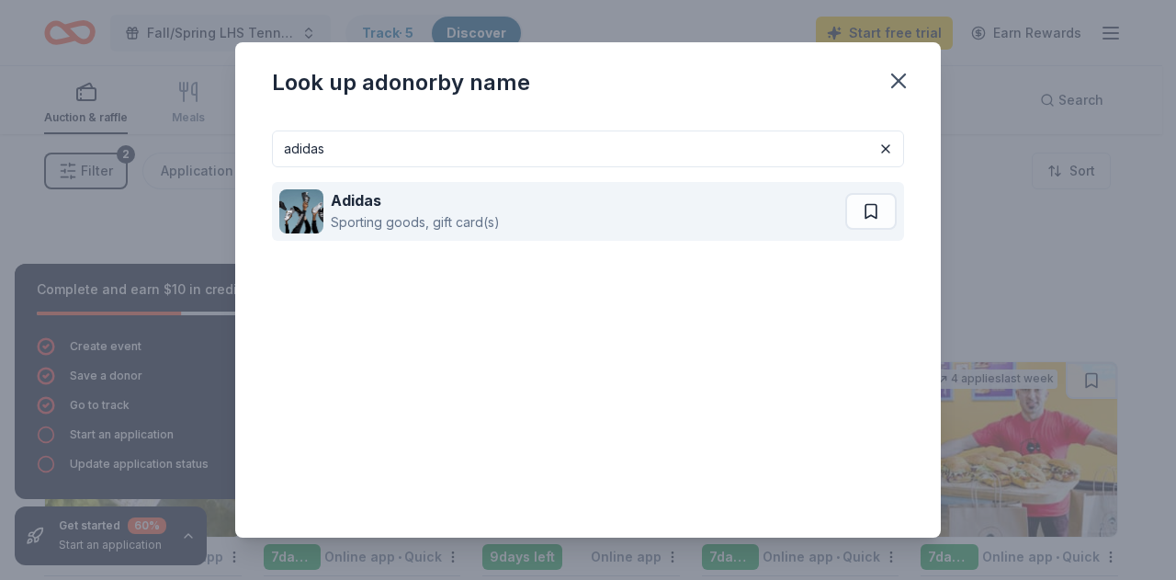
click at [426, 221] on div "Sporting goods, gift card(s)" at bounding box center [415, 222] width 169 height 22
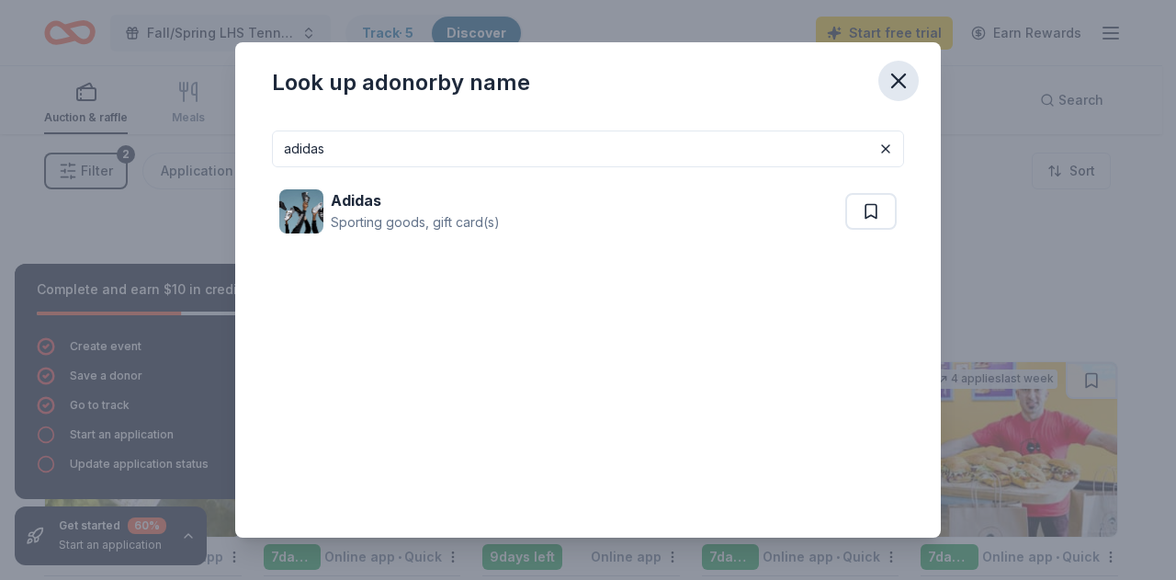
click at [900, 82] on icon "button" at bounding box center [898, 80] width 13 height 13
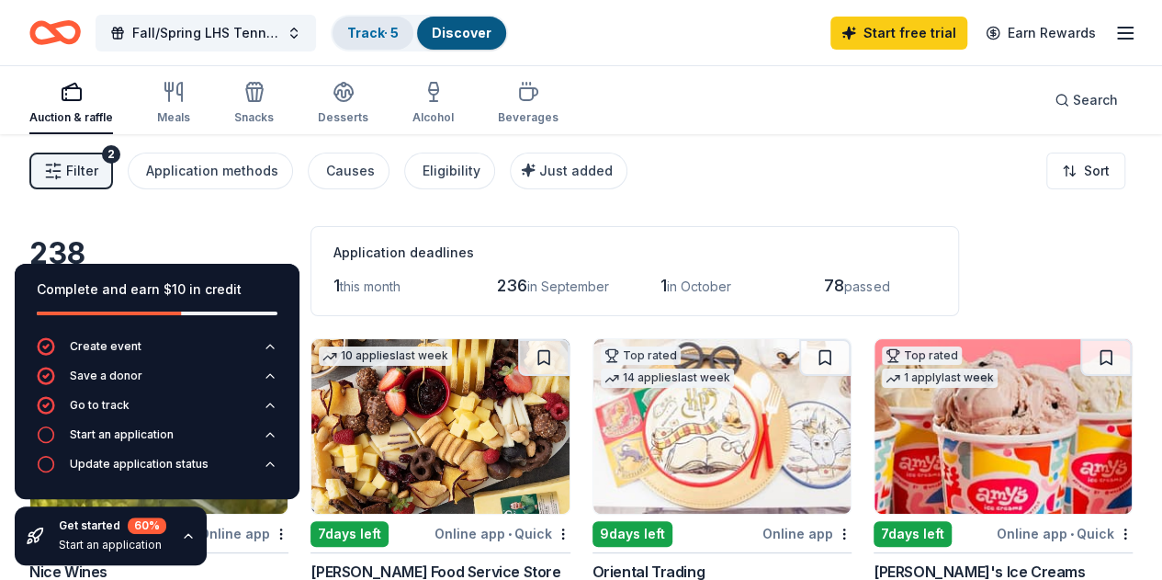
click at [374, 23] on div "Track · 5" at bounding box center [373, 33] width 81 height 33
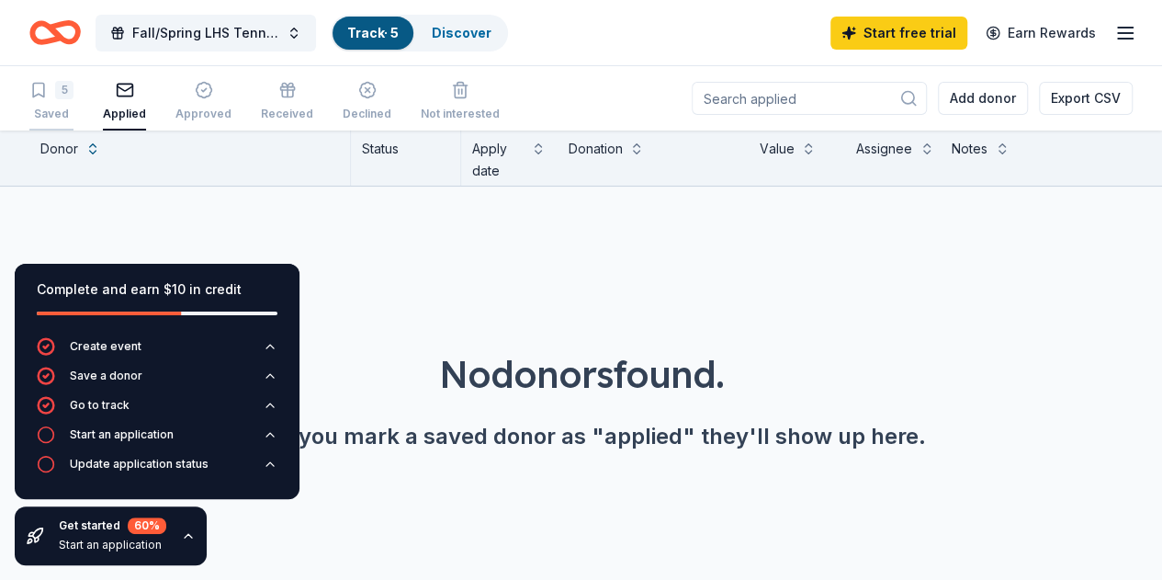
click at [60, 98] on div "5 Saved" at bounding box center [51, 101] width 44 height 40
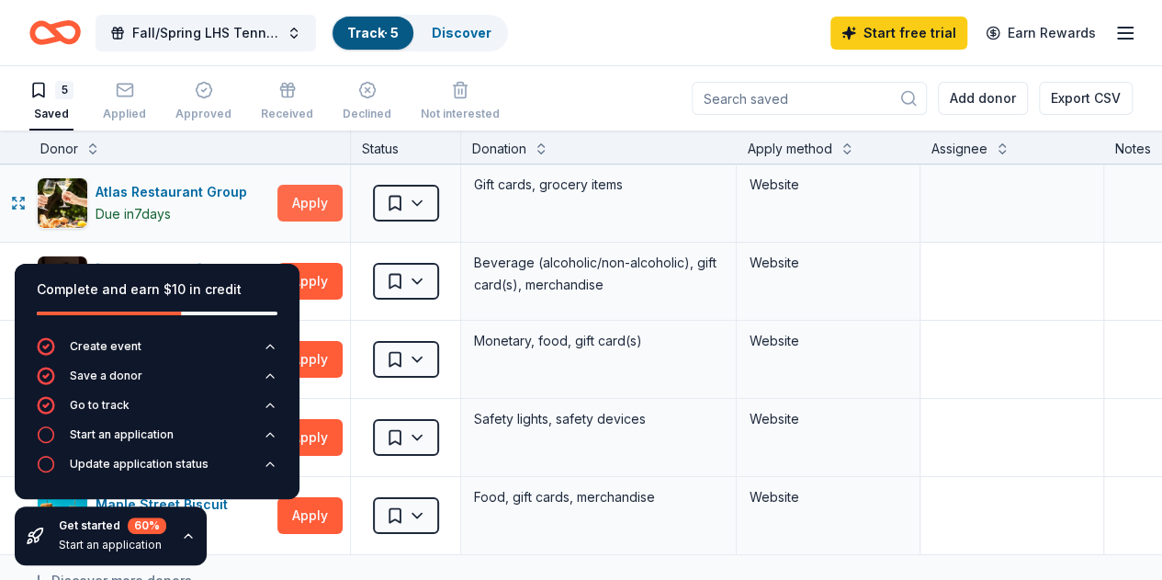
click at [322, 205] on button "Apply" at bounding box center [309, 203] width 65 height 37
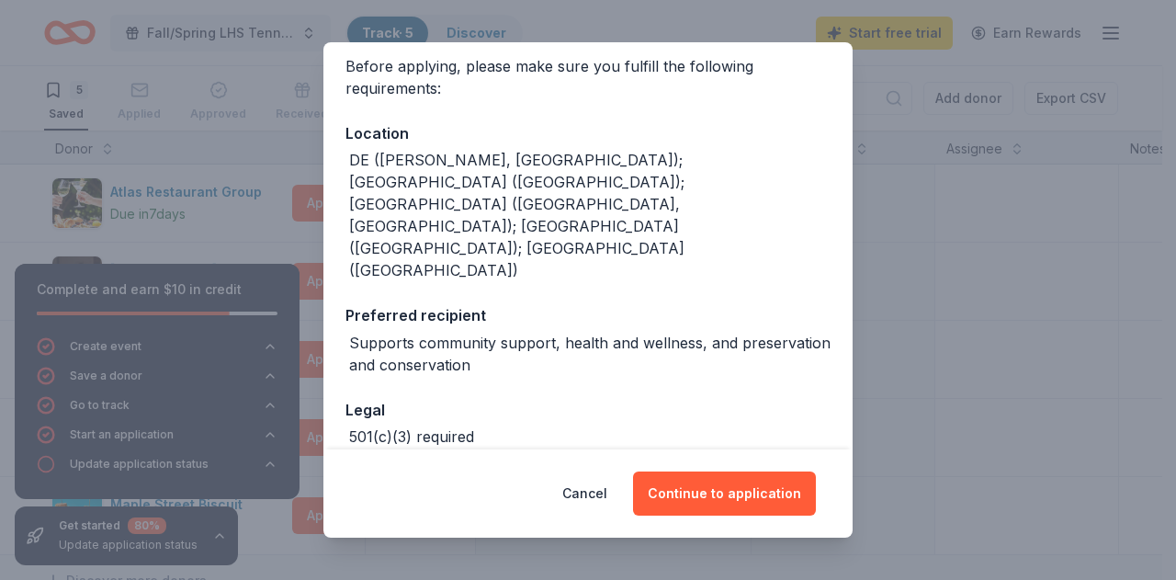
scroll to position [149, 0]
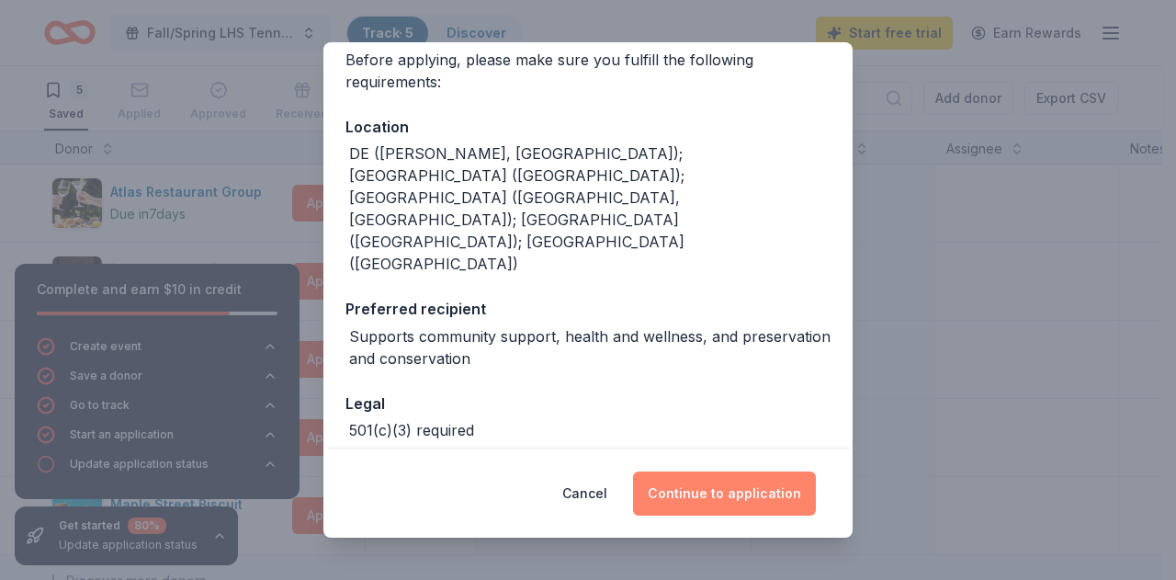
click at [692, 501] on button "Continue to application" at bounding box center [724, 493] width 183 height 44
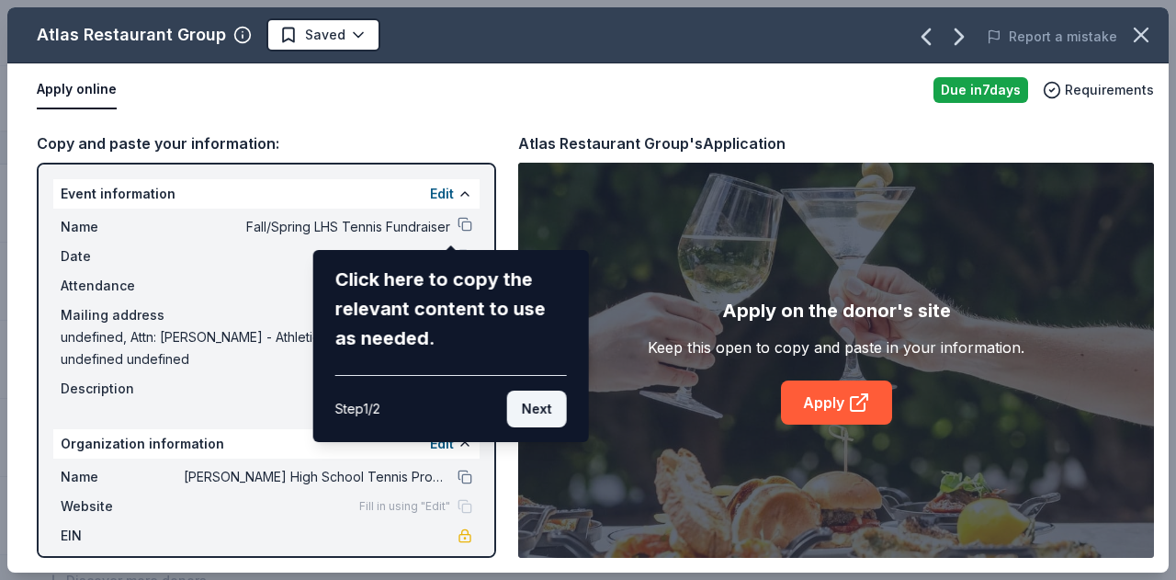
click at [522, 414] on button "Next" at bounding box center [537, 408] width 60 height 37
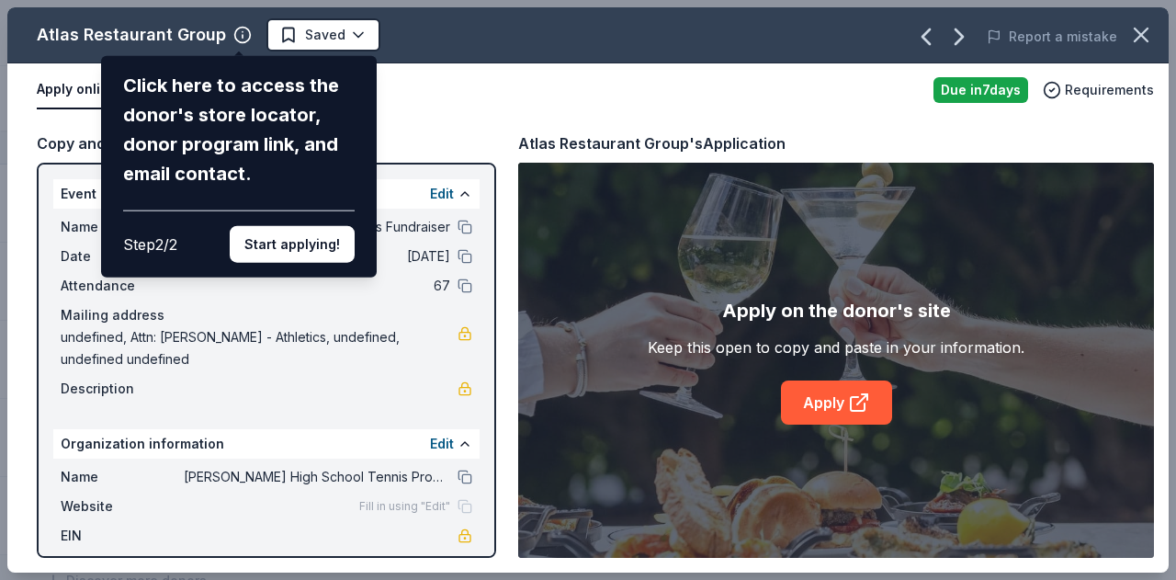
click at [285, 216] on div "Step 2 / 2 Start applying!" at bounding box center [239, 236] width 232 height 52
click at [296, 239] on button "Start applying!" at bounding box center [292, 244] width 125 height 37
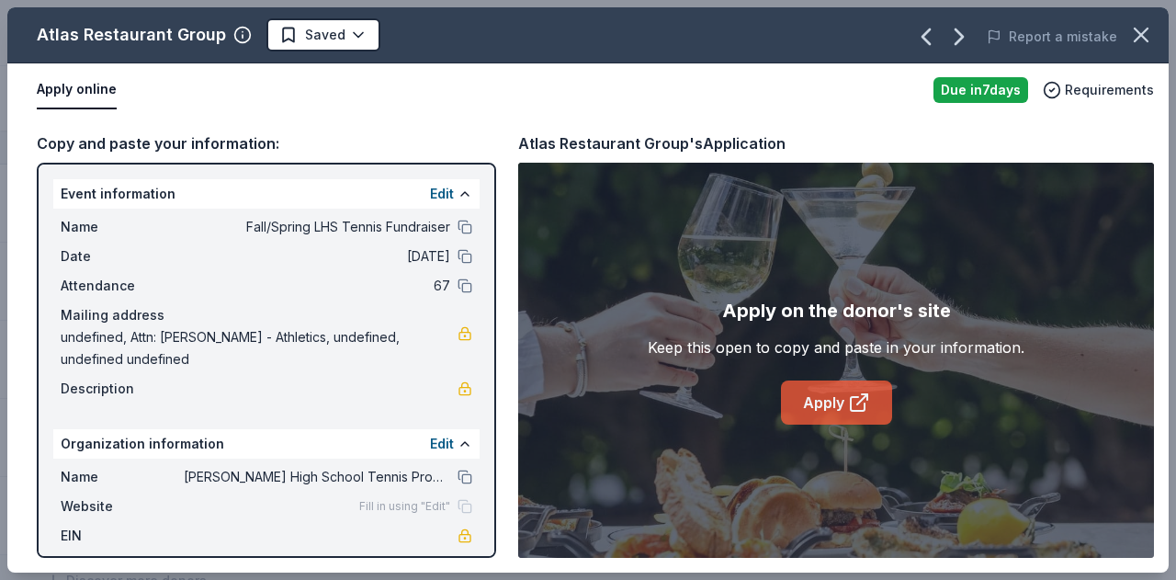
click at [849, 411] on icon at bounding box center [859, 402] width 22 height 22
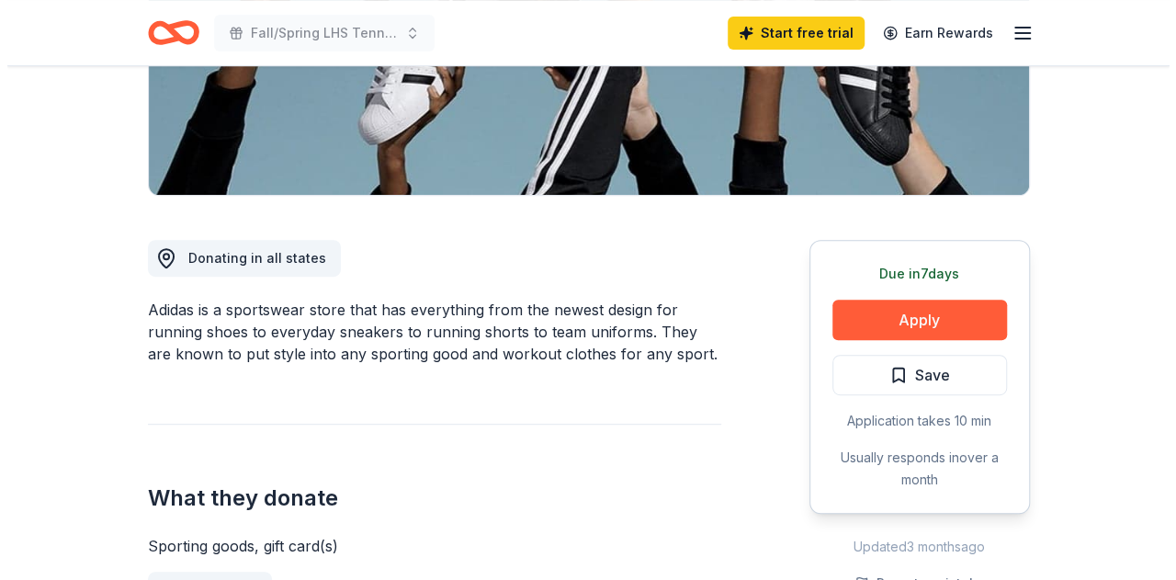
scroll to position [364, 0]
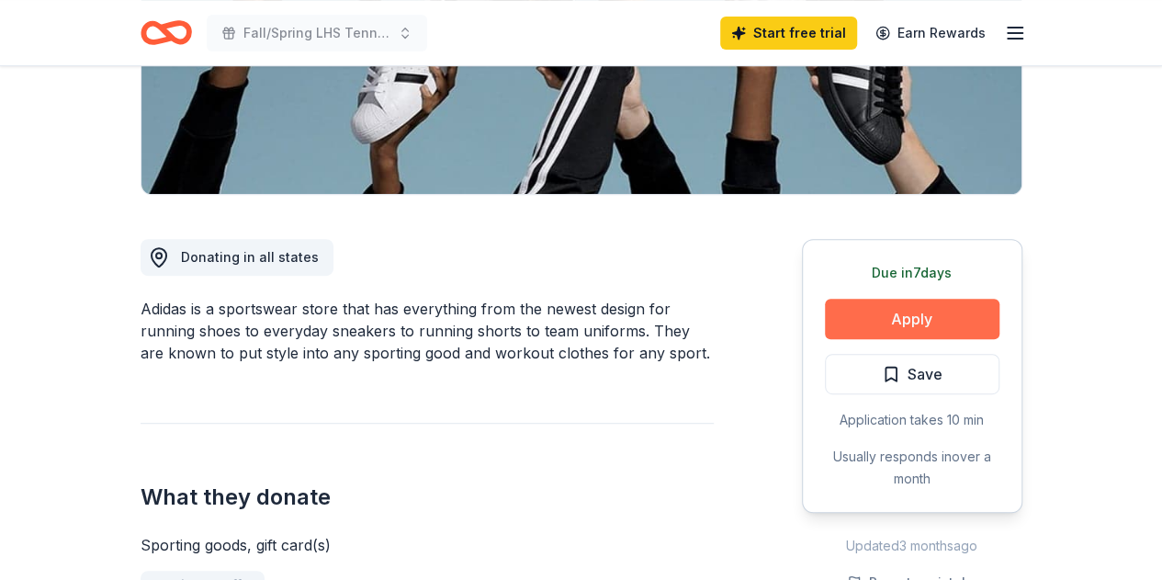
click at [946, 322] on button "Apply" at bounding box center [912, 319] width 175 height 40
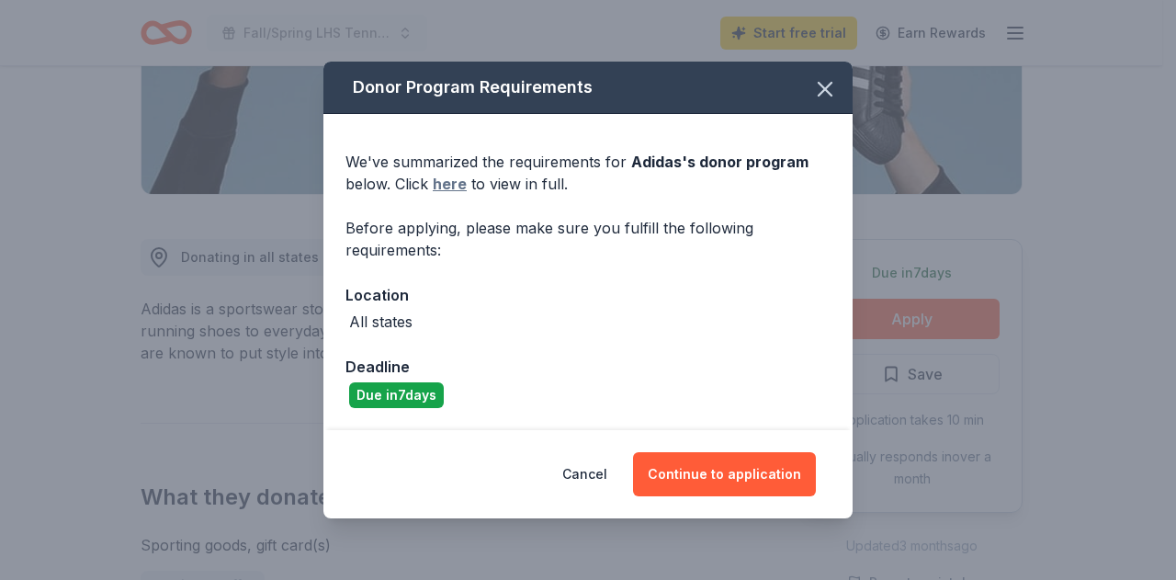
click at [452, 183] on link "here" at bounding box center [450, 184] width 34 height 22
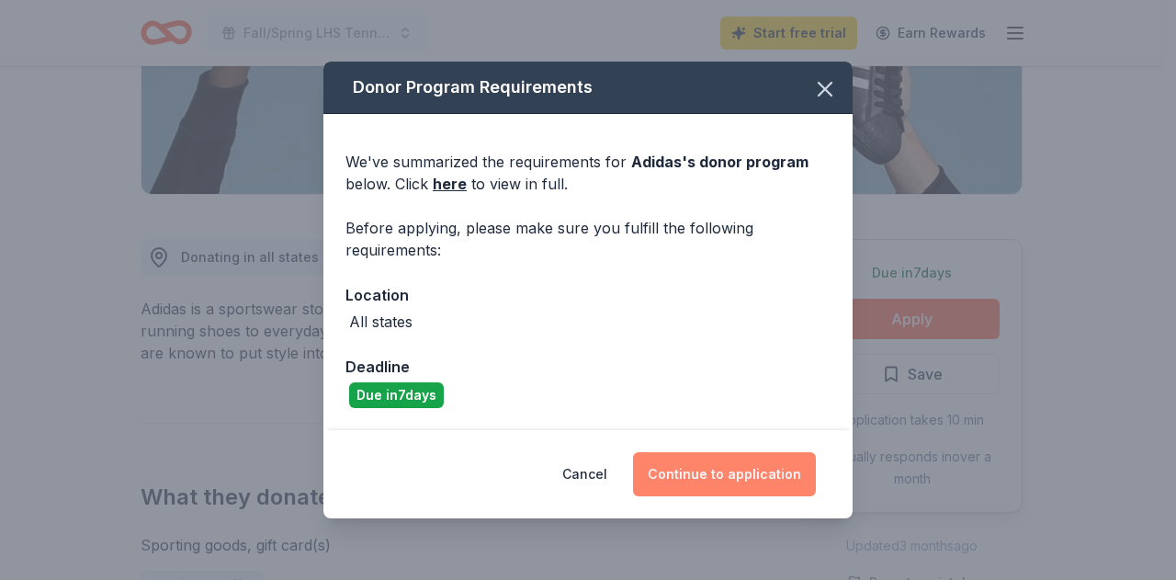
click at [698, 474] on button "Continue to application" at bounding box center [724, 474] width 183 height 44
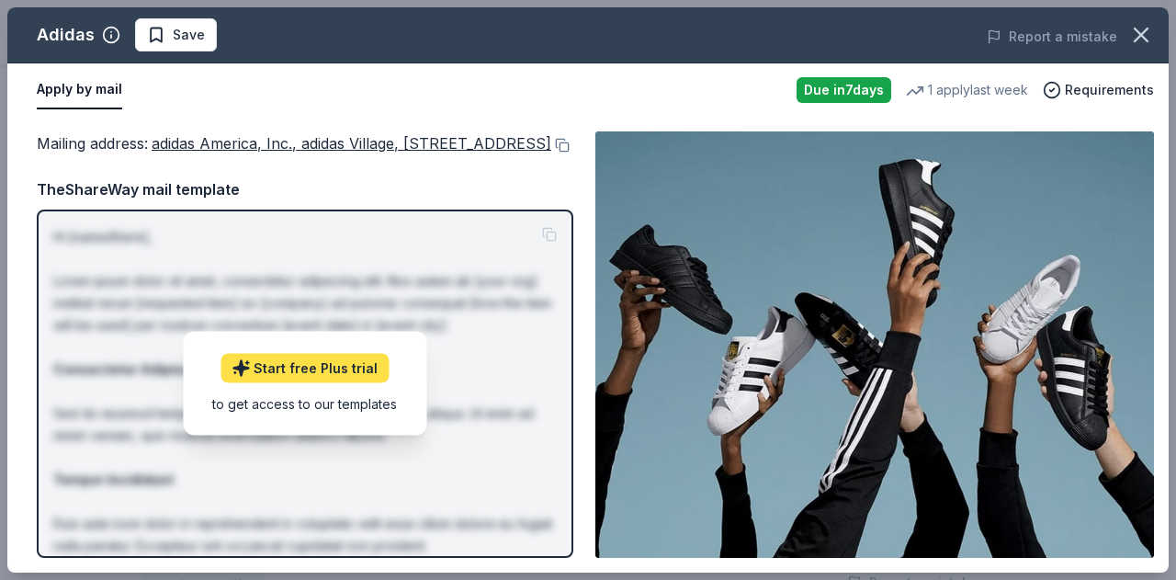
click at [328, 383] on link "Start free Plus trial" at bounding box center [305, 368] width 168 height 29
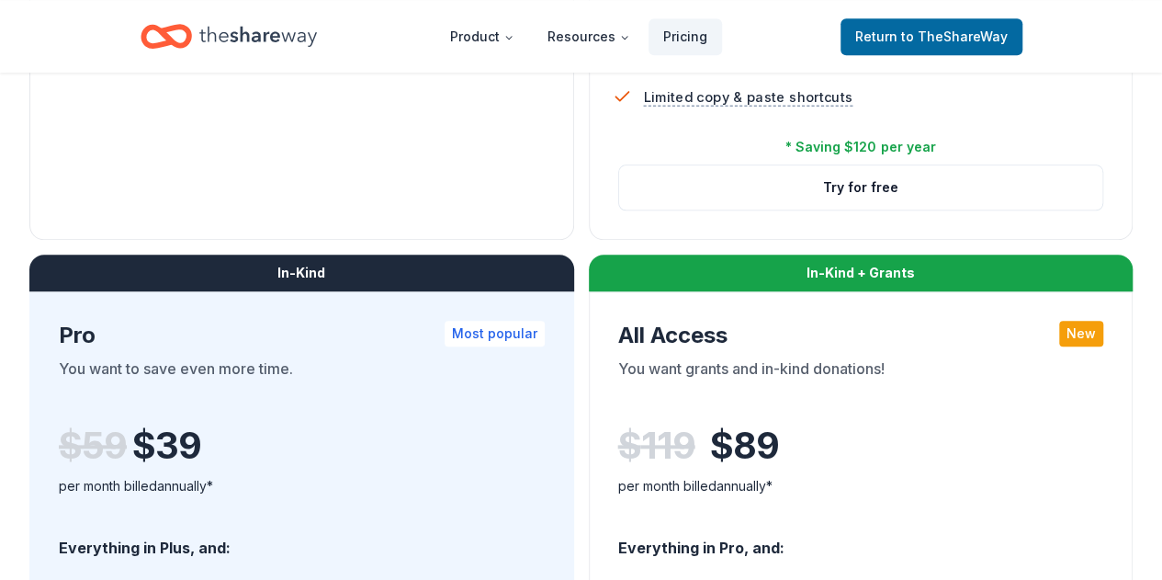
scroll to position [818, 0]
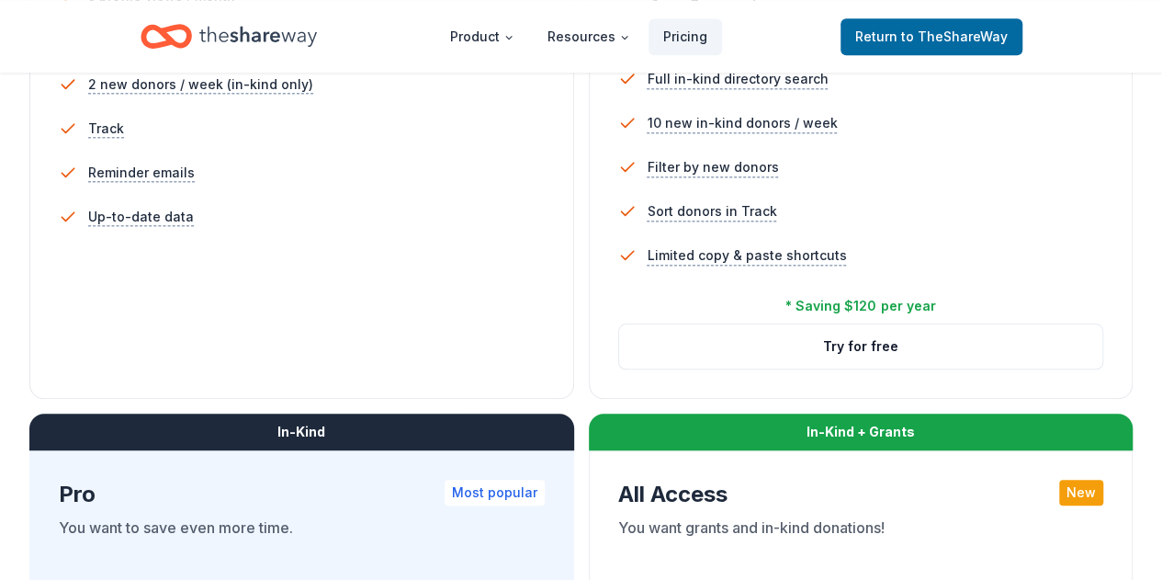
scroll to position [691, 0]
